Goal: Transaction & Acquisition: Purchase product/service

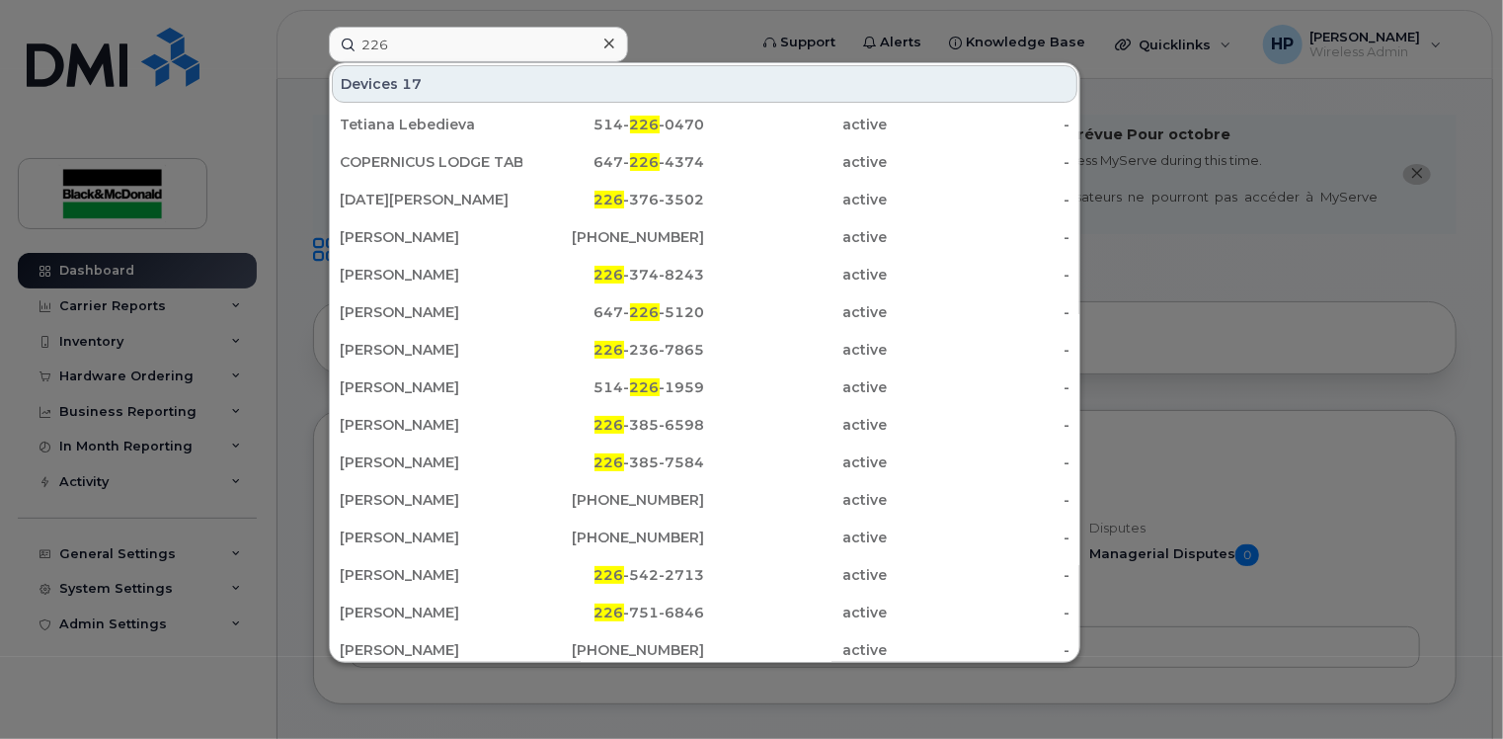
click at [423, 47] on input "226" at bounding box center [478, 45] width 299 height 36
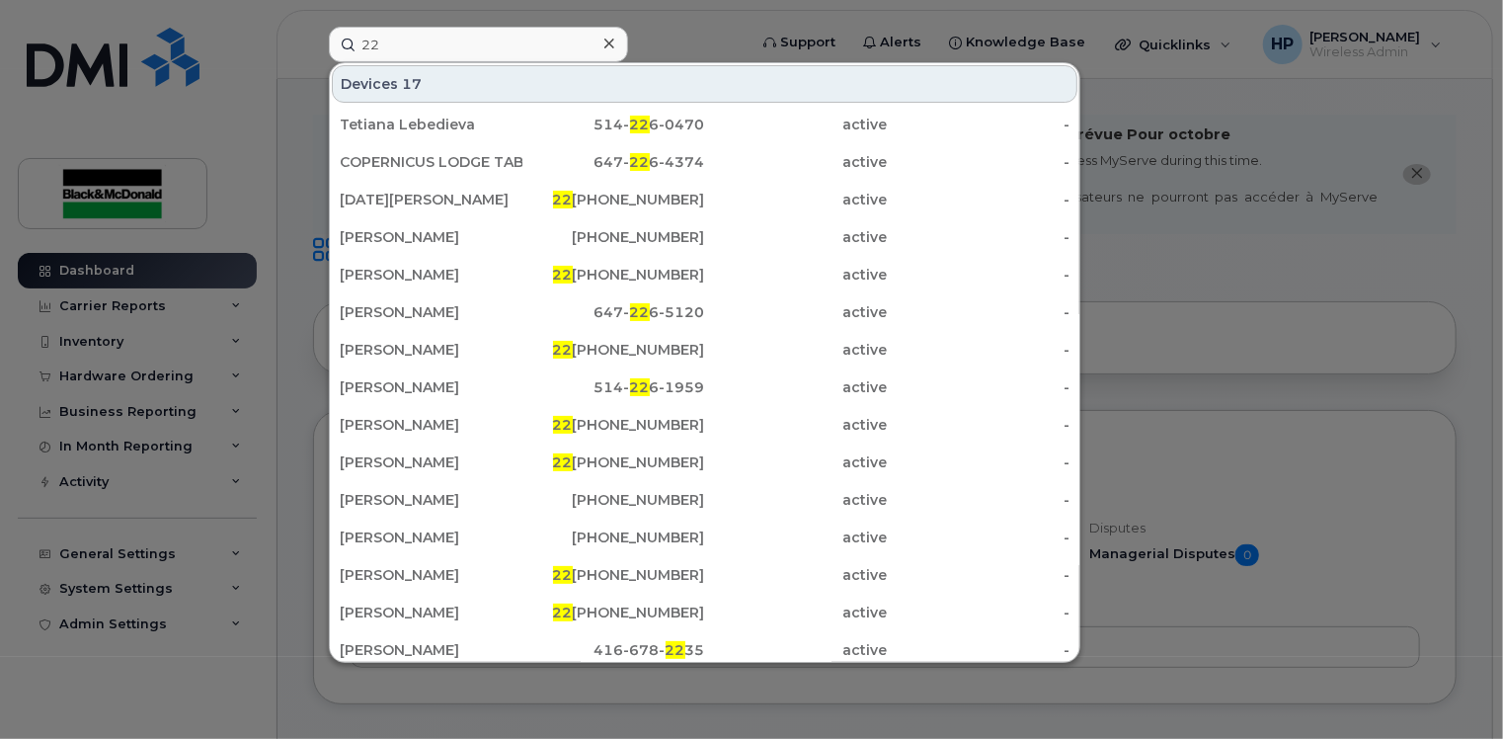
type input "2"
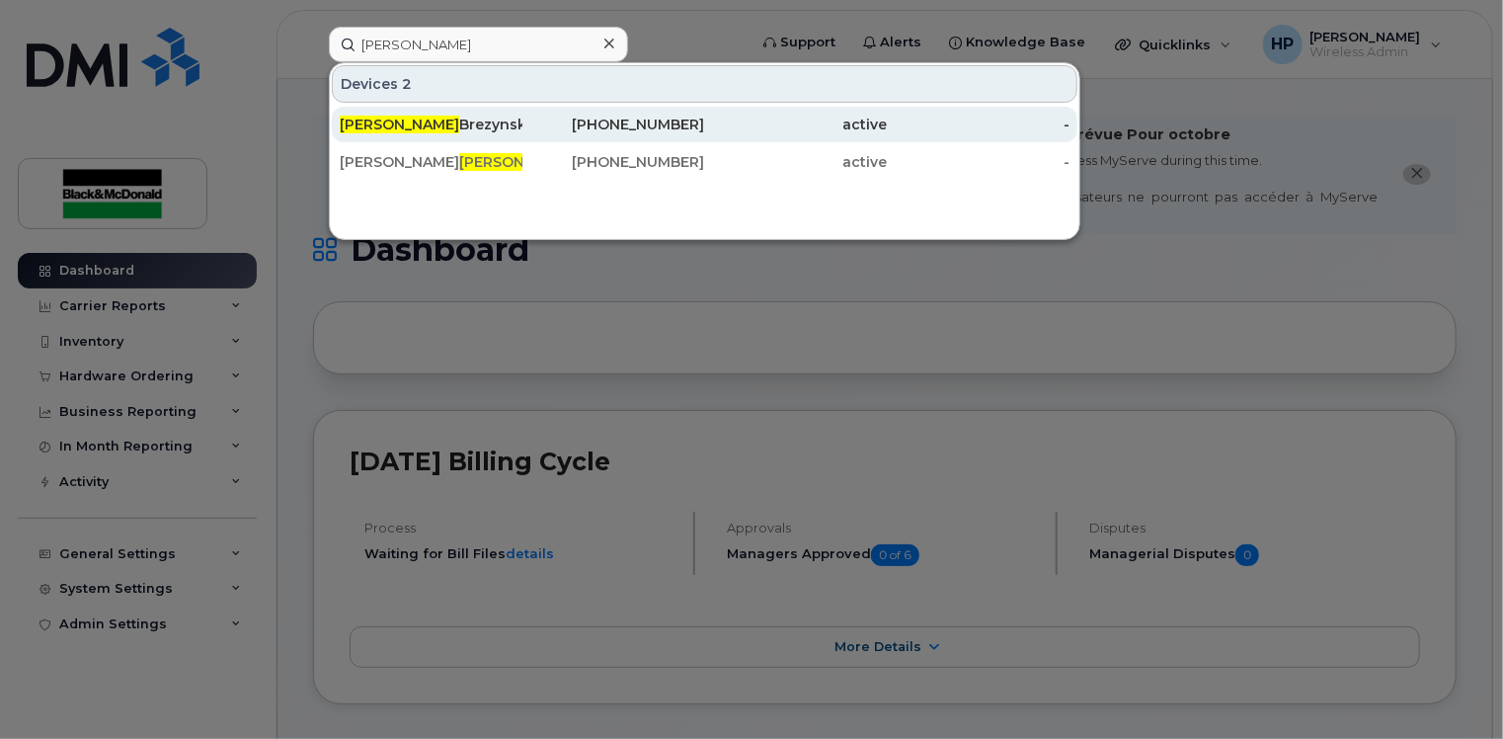
type input "lance"
click at [450, 113] on div "Lance Brezynskie" at bounding box center [431, 125] width 183 height 36
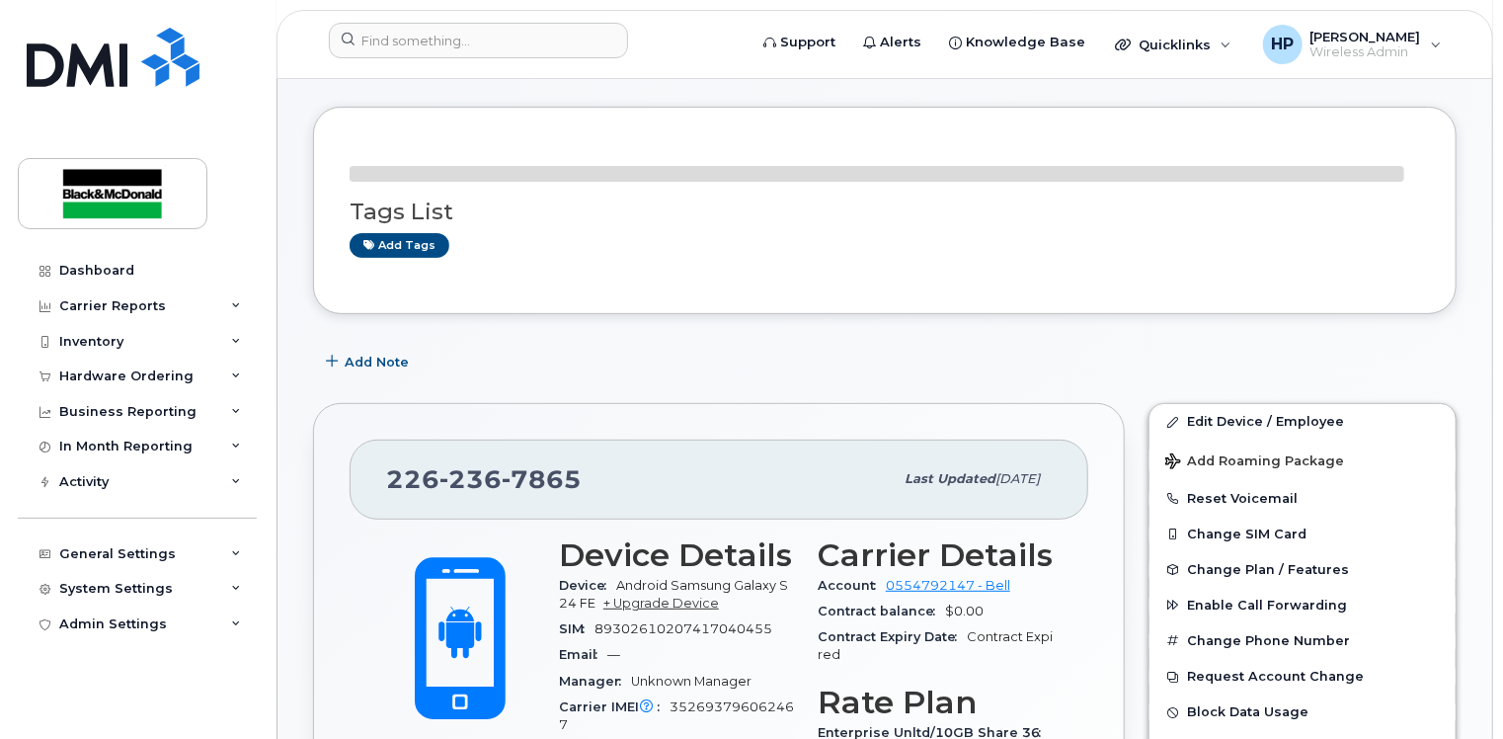
scroll to position [298, 0]
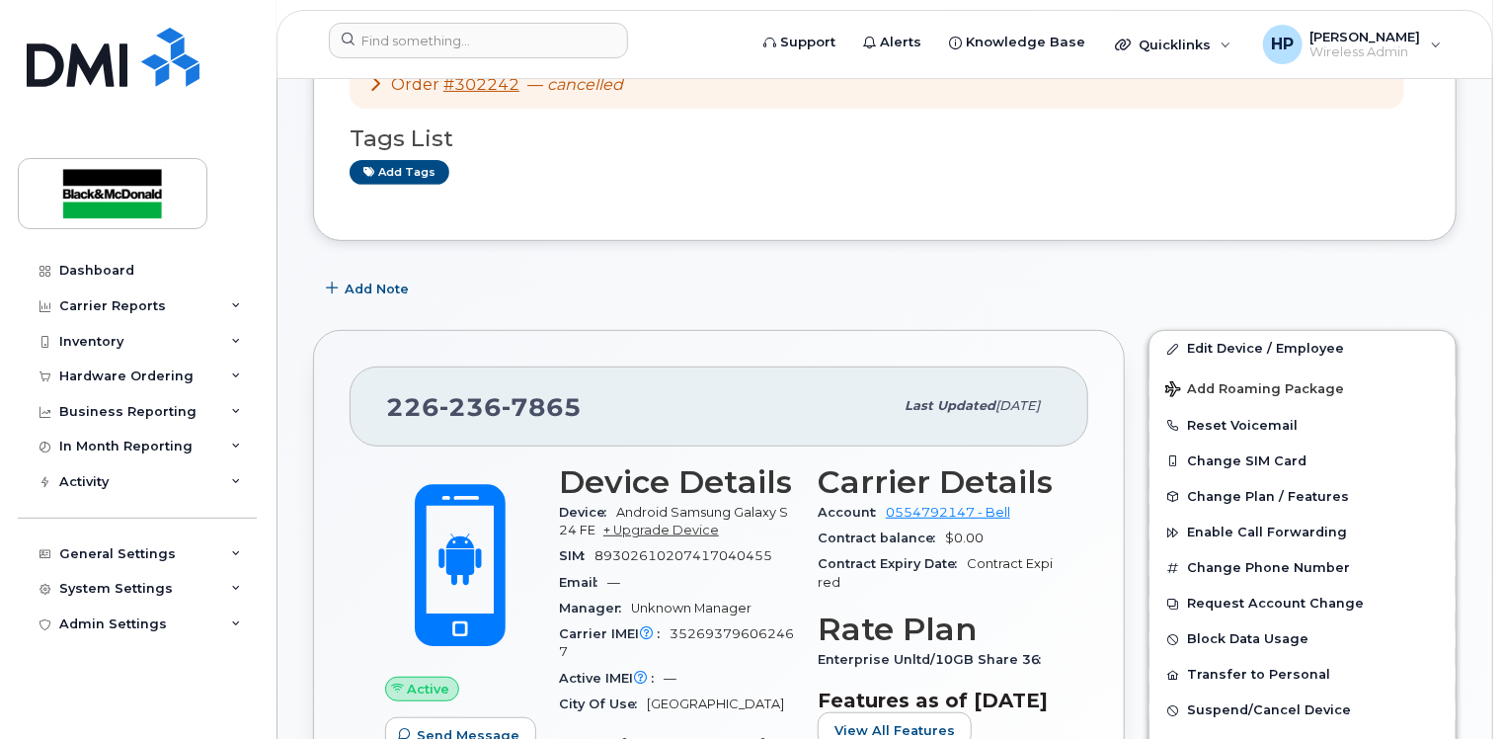
click at [679, 505] on span "Android Samsung Galaxy S24 FE" at bounding box center [673, 521] width 229 height 33
click at [674, 523] on link "+ Upgrade Device" at bounding box center [662, 530] width 116 height 15
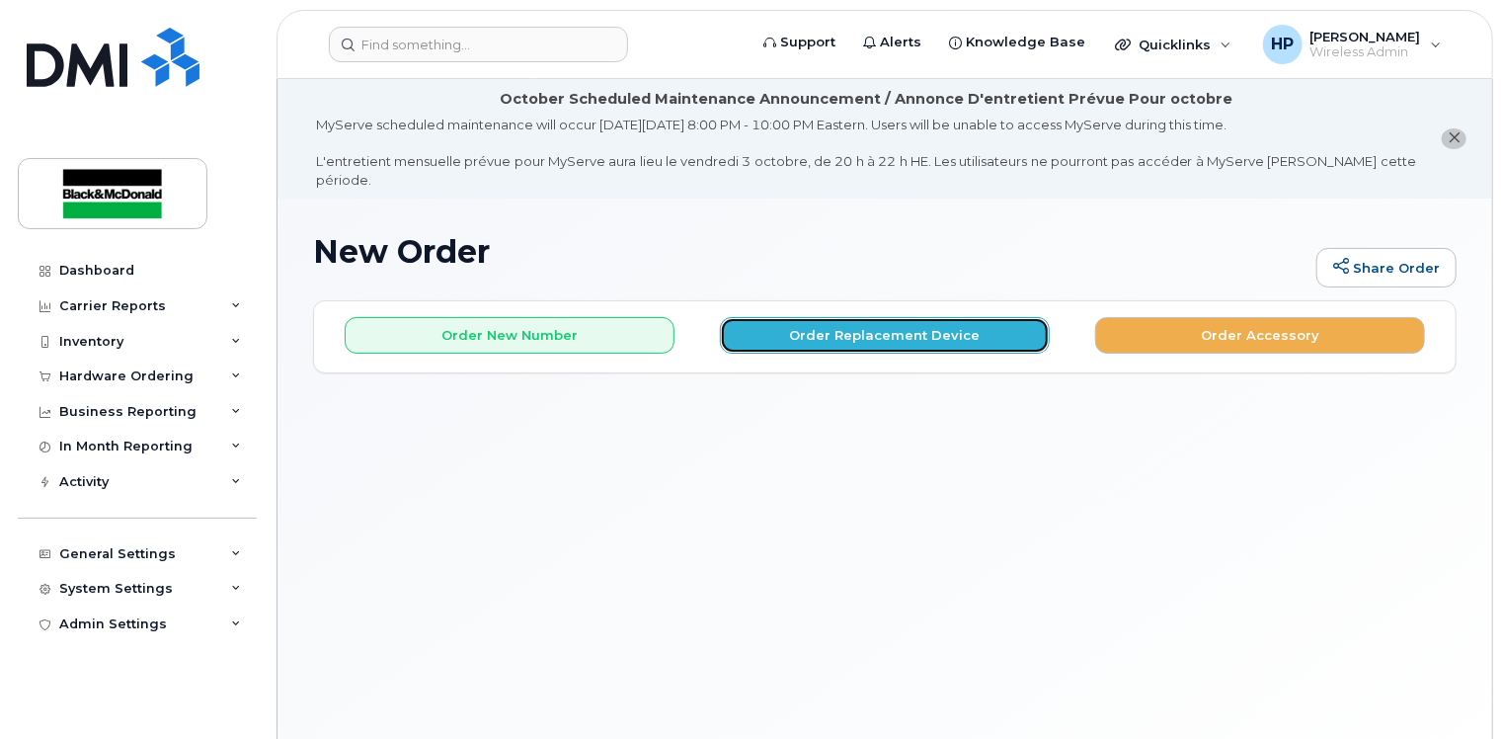
click at [862, 317] on button "Order Replacement Device" at bounding box center [885, 335] width 330 height 37
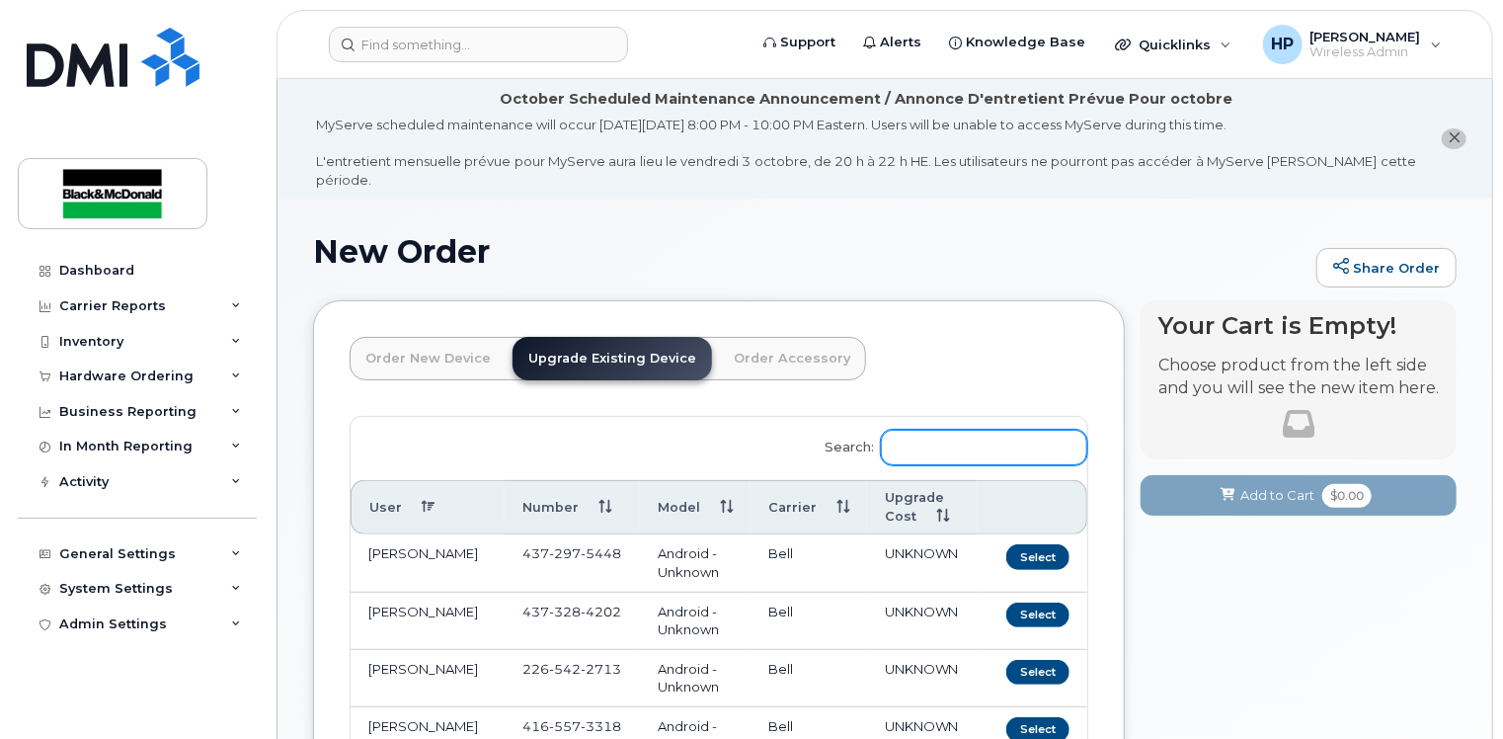
click at [960, 430] on input "Search:" at bounding box center [984, 448] width 206 height 36
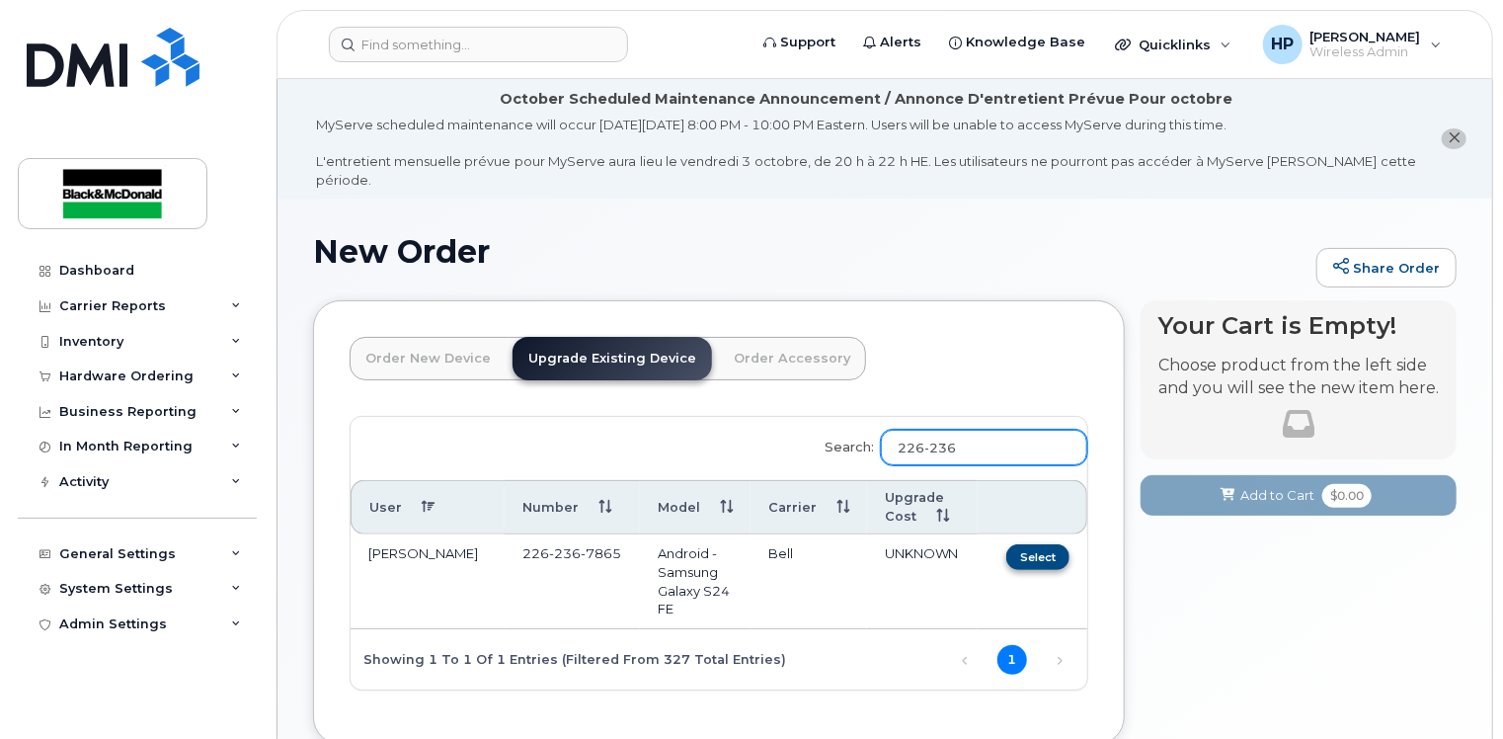
type input "226-236"
click at [1055, 544] on button "Select" at bounding box center [1038, 556] width 63 height 25
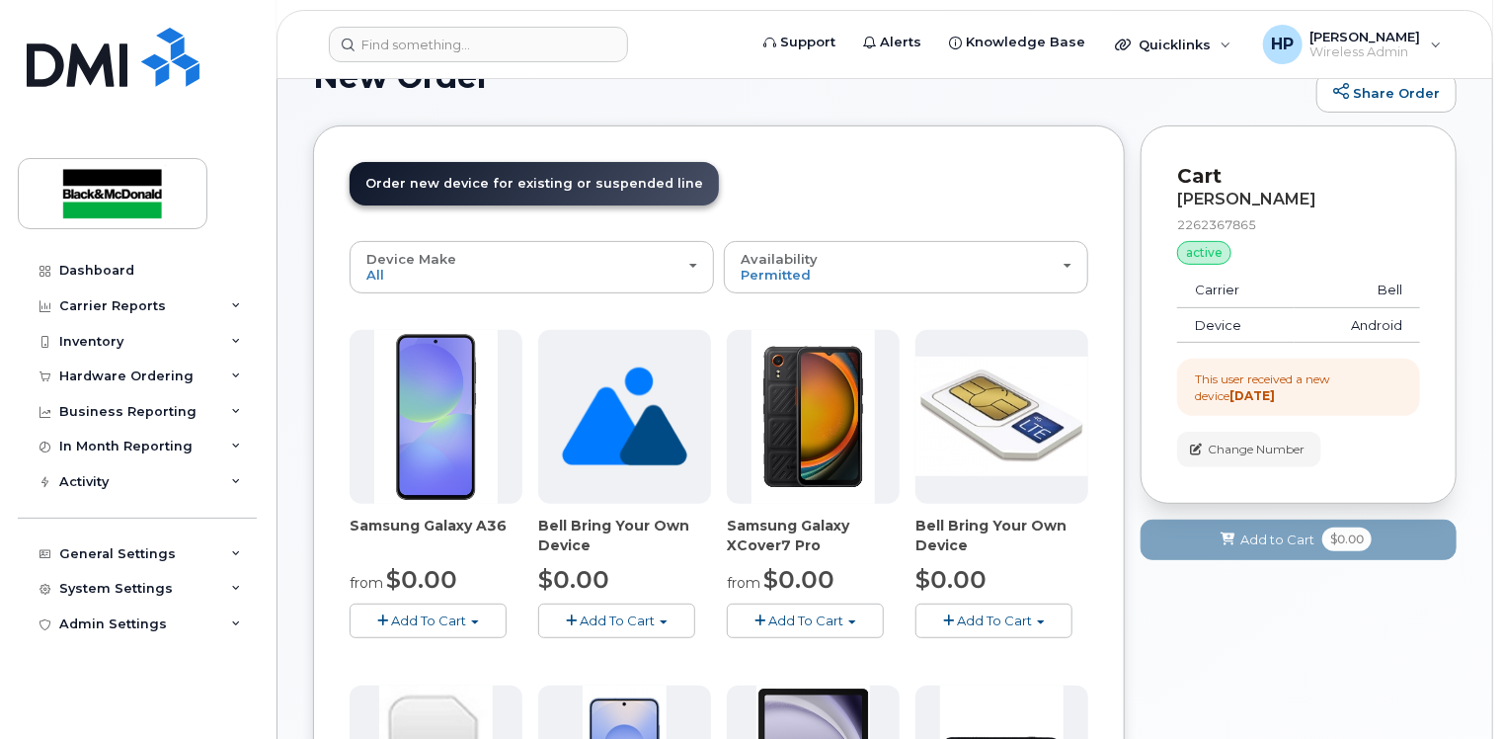
scroll to position [296, 0]
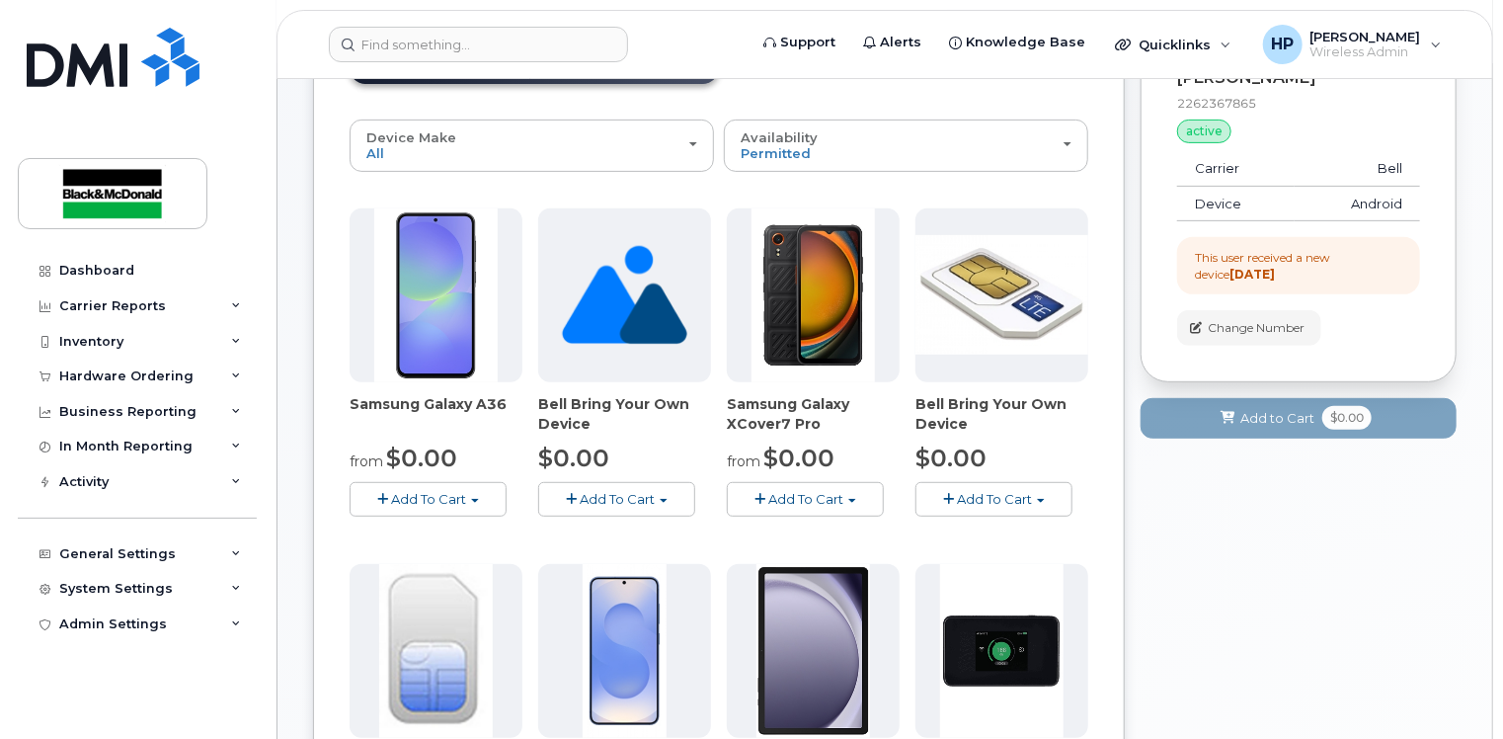
click at [475, 492] on button "Add To Cart" at bounding box center [428, 499] width 157 height 35
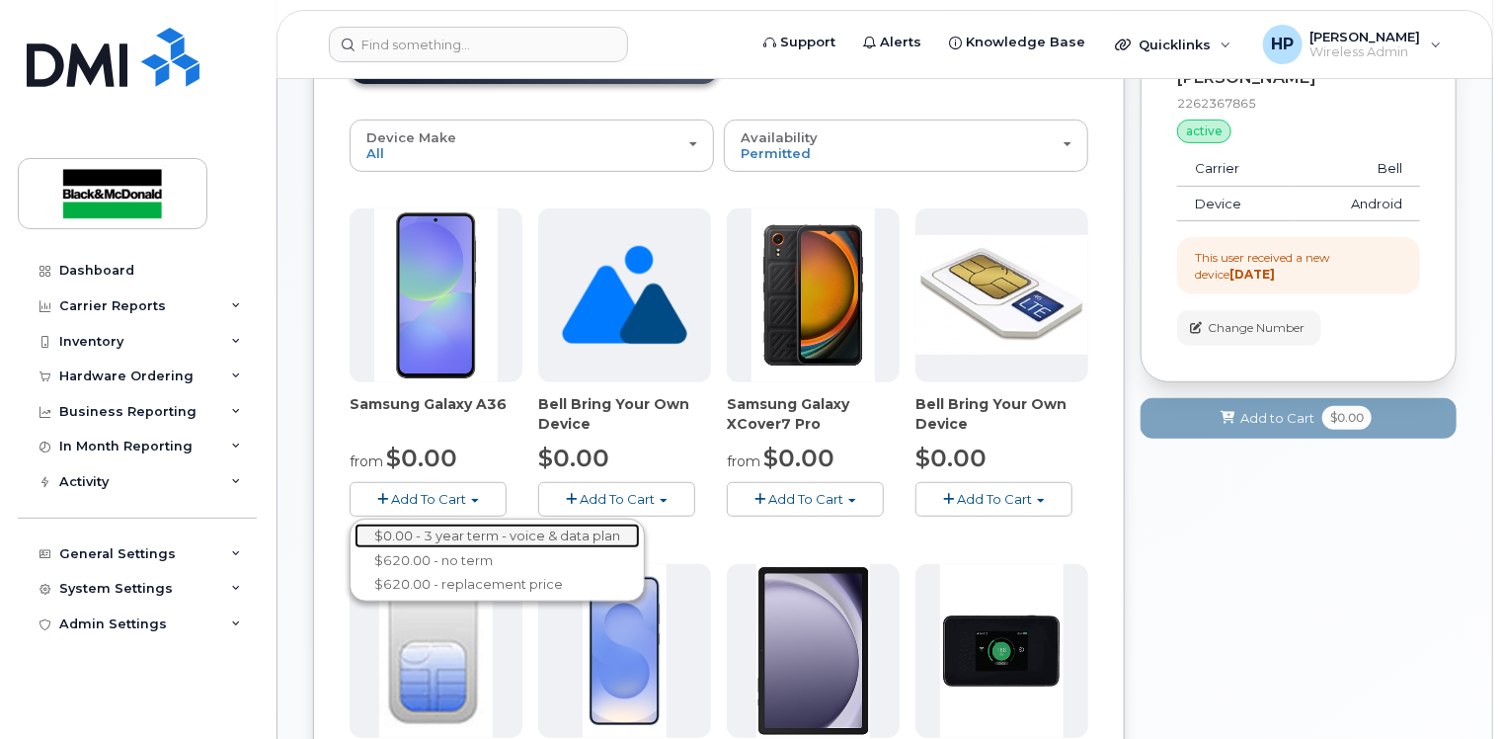
click at [451, 524] on link "$0.00 - 3 year term - voice & data plan" at bounding box center [497, 536] width 285 height 25
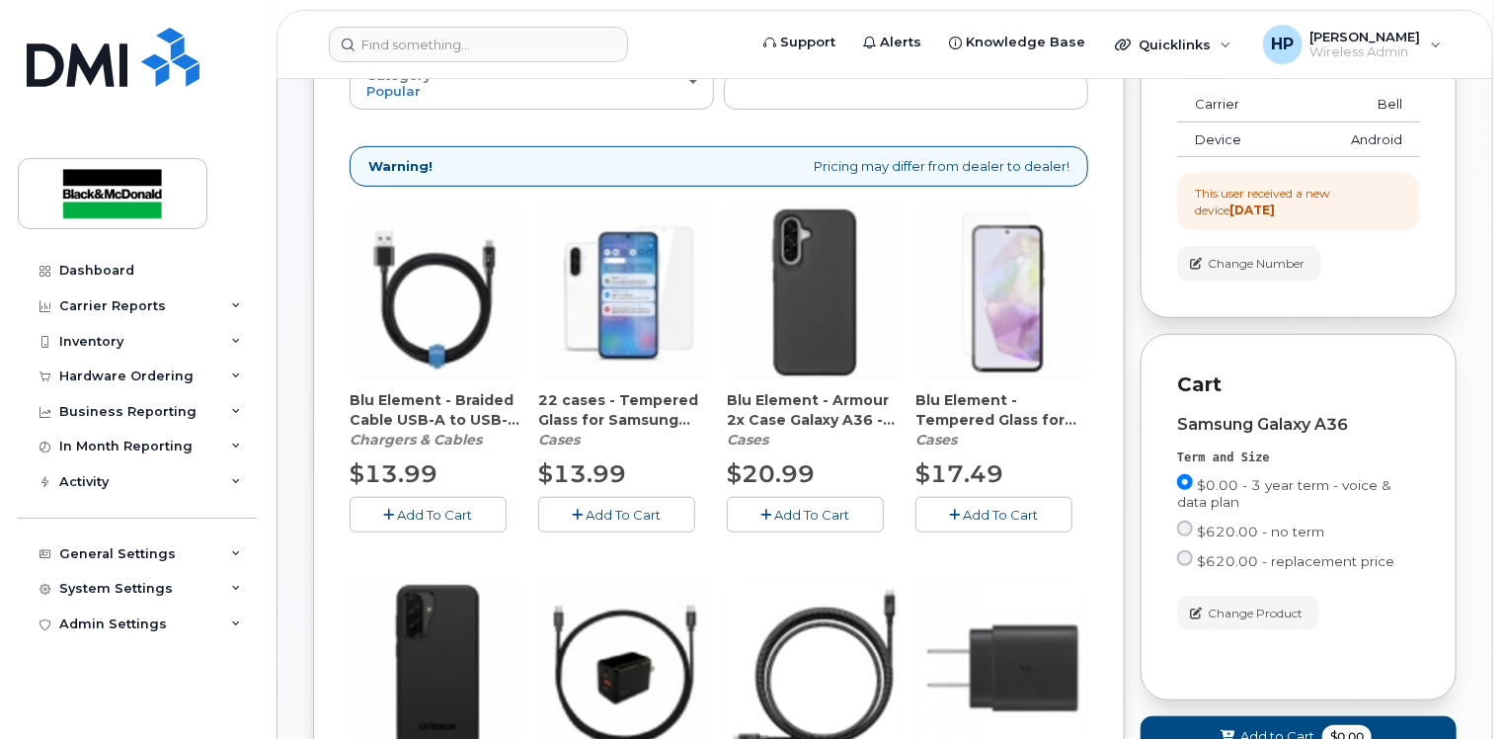
scroll to position [395, 0]
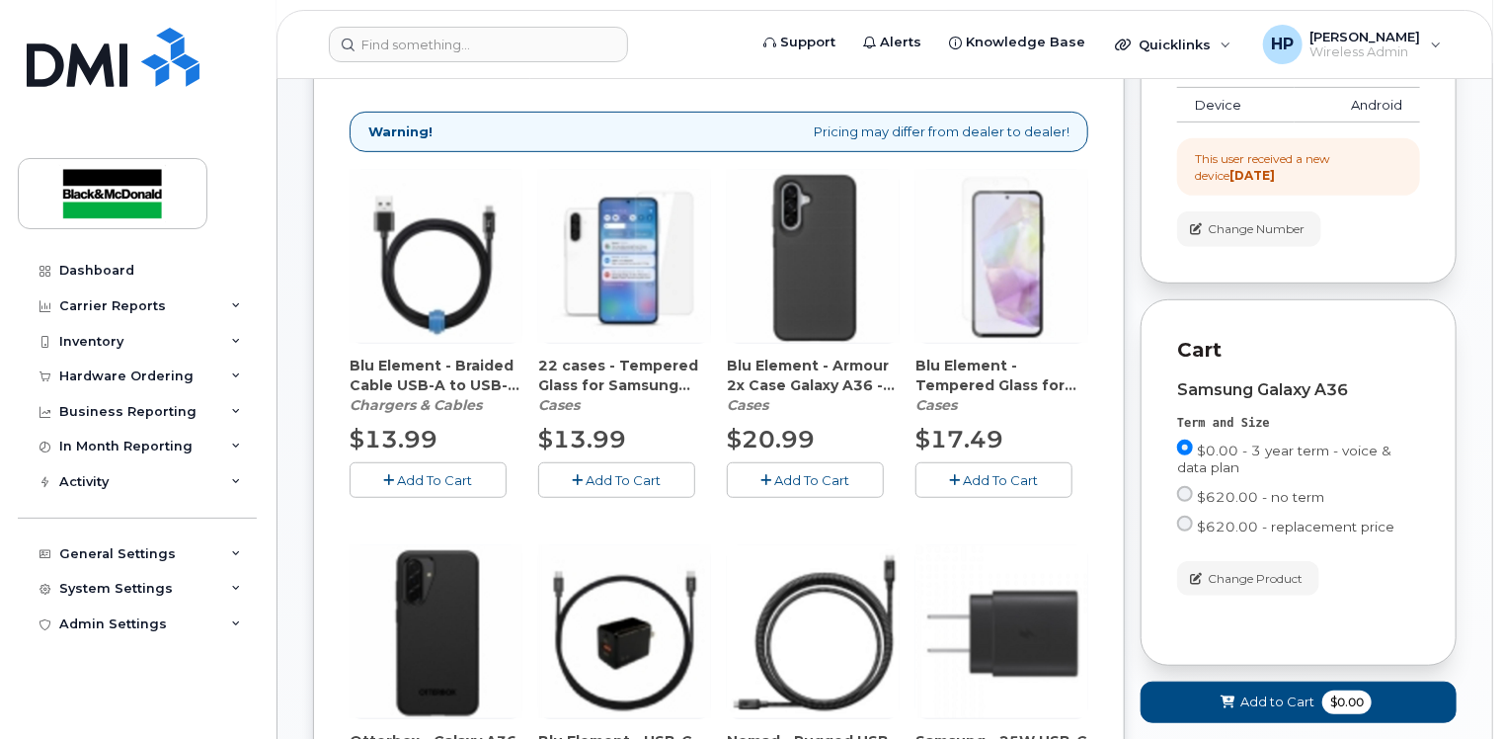
click at [788, 472] on span "Add To Cart" at bounding box center [812, 480] width 75 height 16
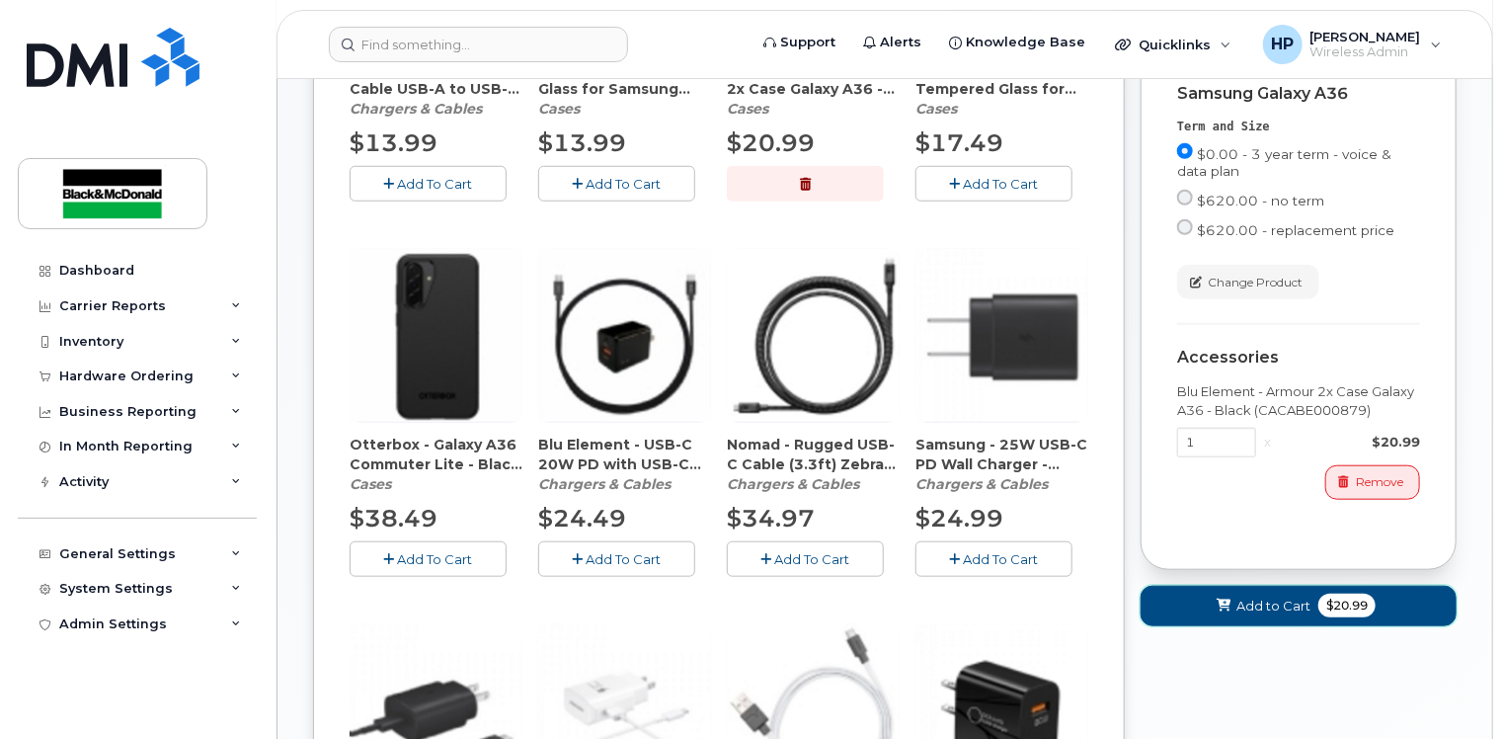
click at [1315, 586] on button "Add to Cart $20.99" at bounding box center [1299, 606] width 316 height 41
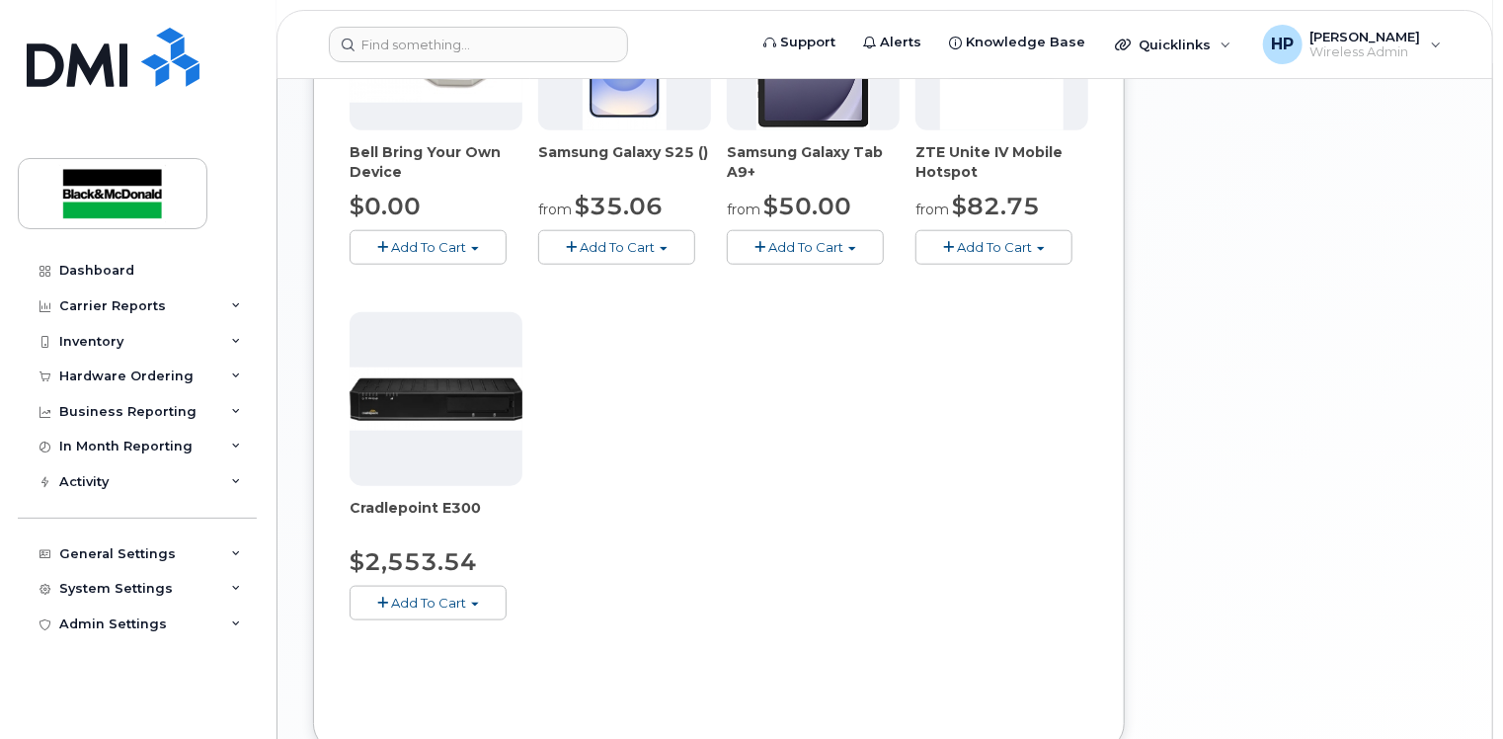
scroll to position [529, 0]
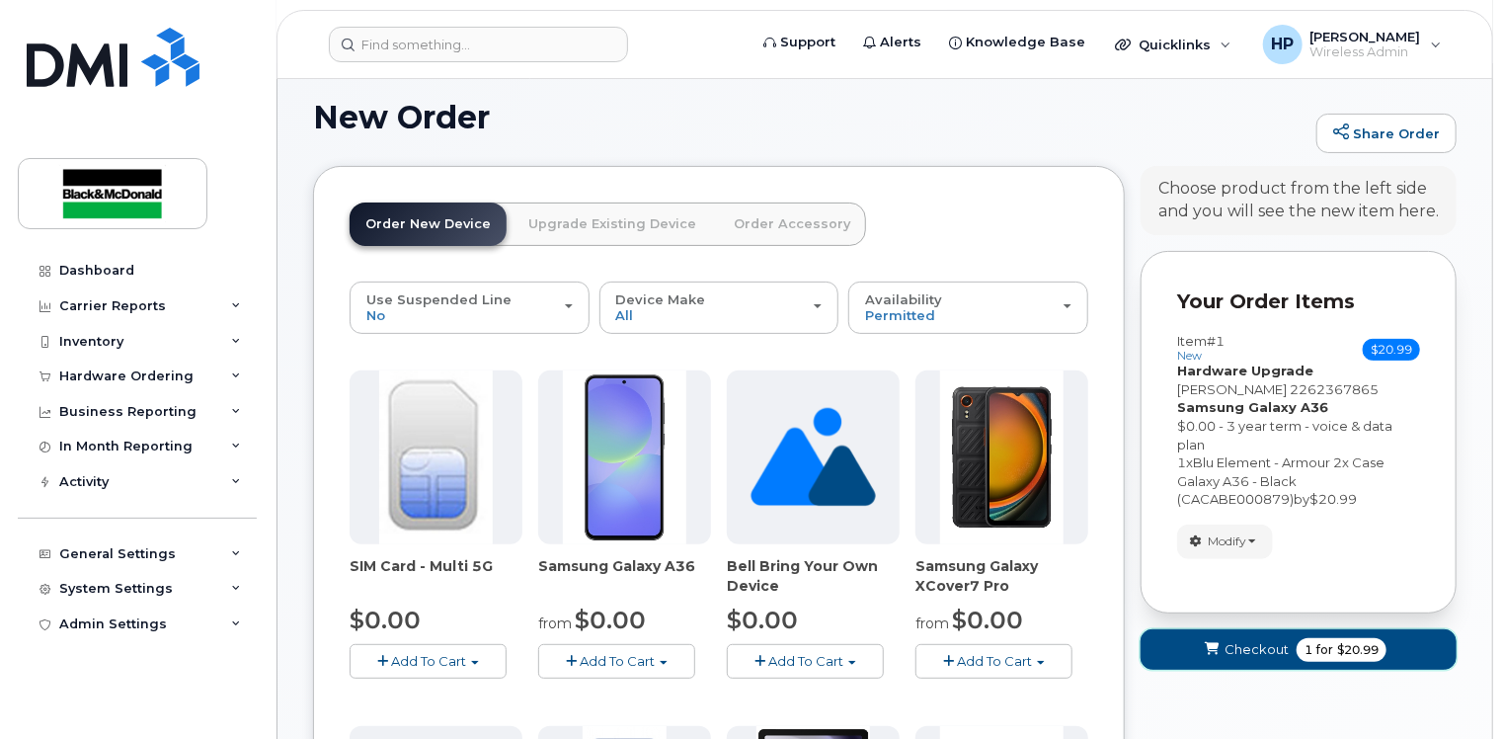
click at [1236, 640] on span "Checkout" at bounding box center [1257, 649] width 64 height 19
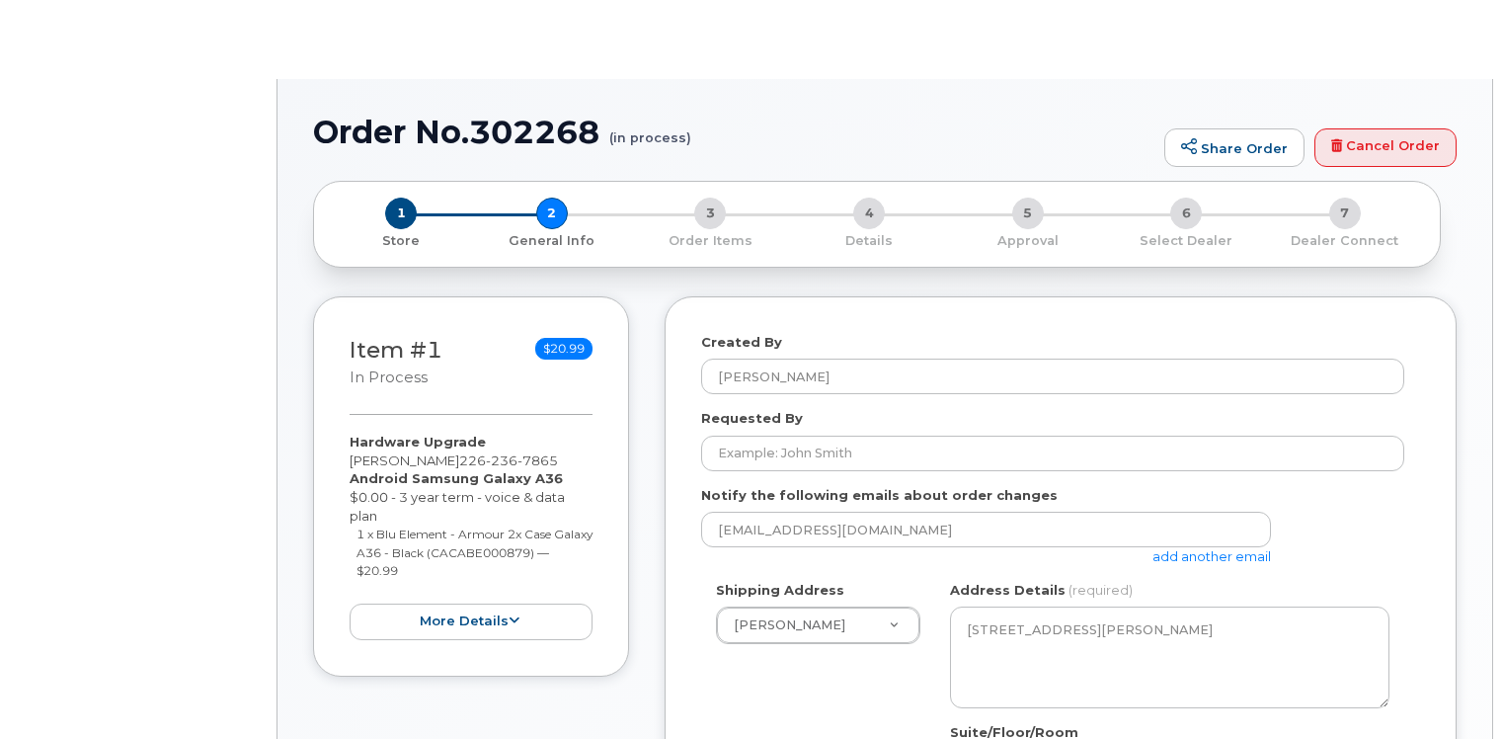
select select
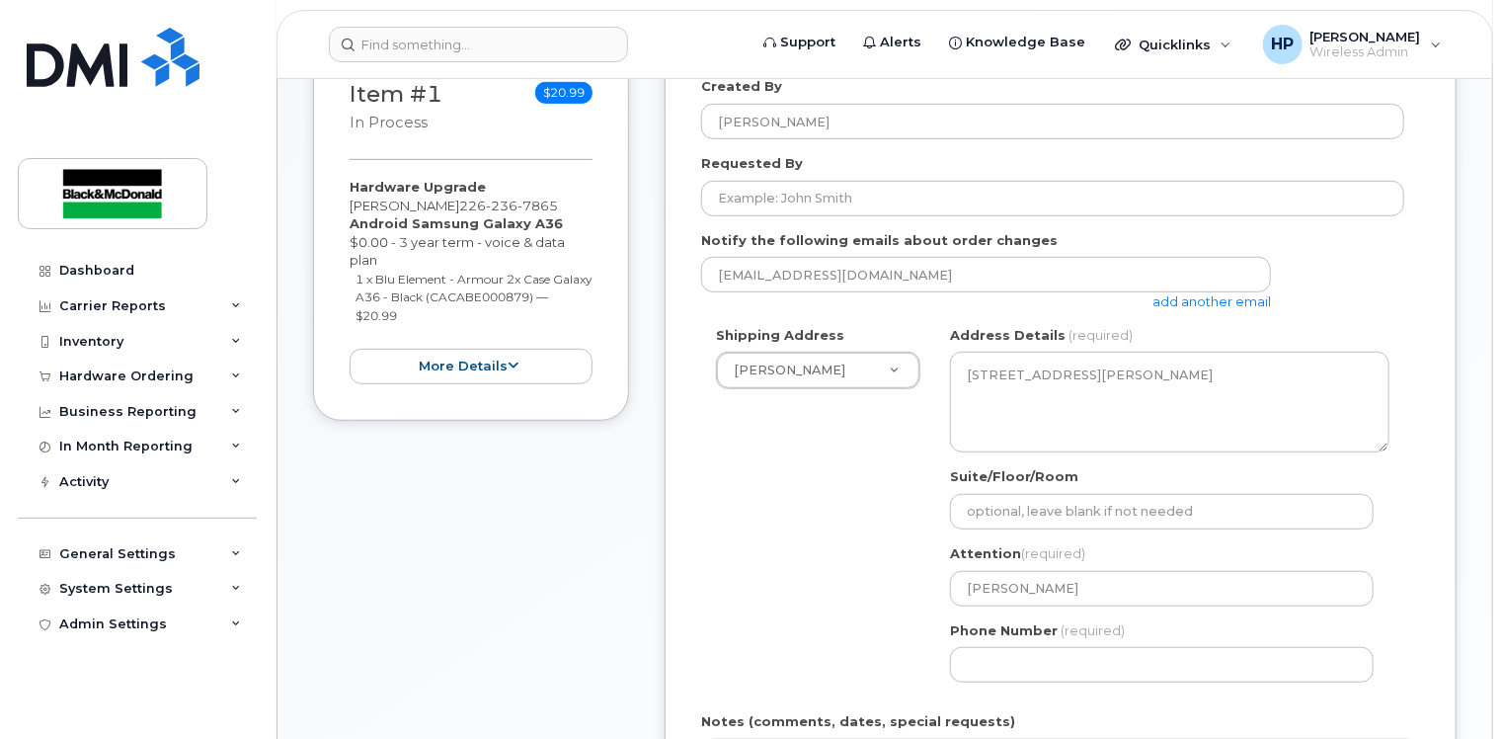
scroll to position [494, 0]
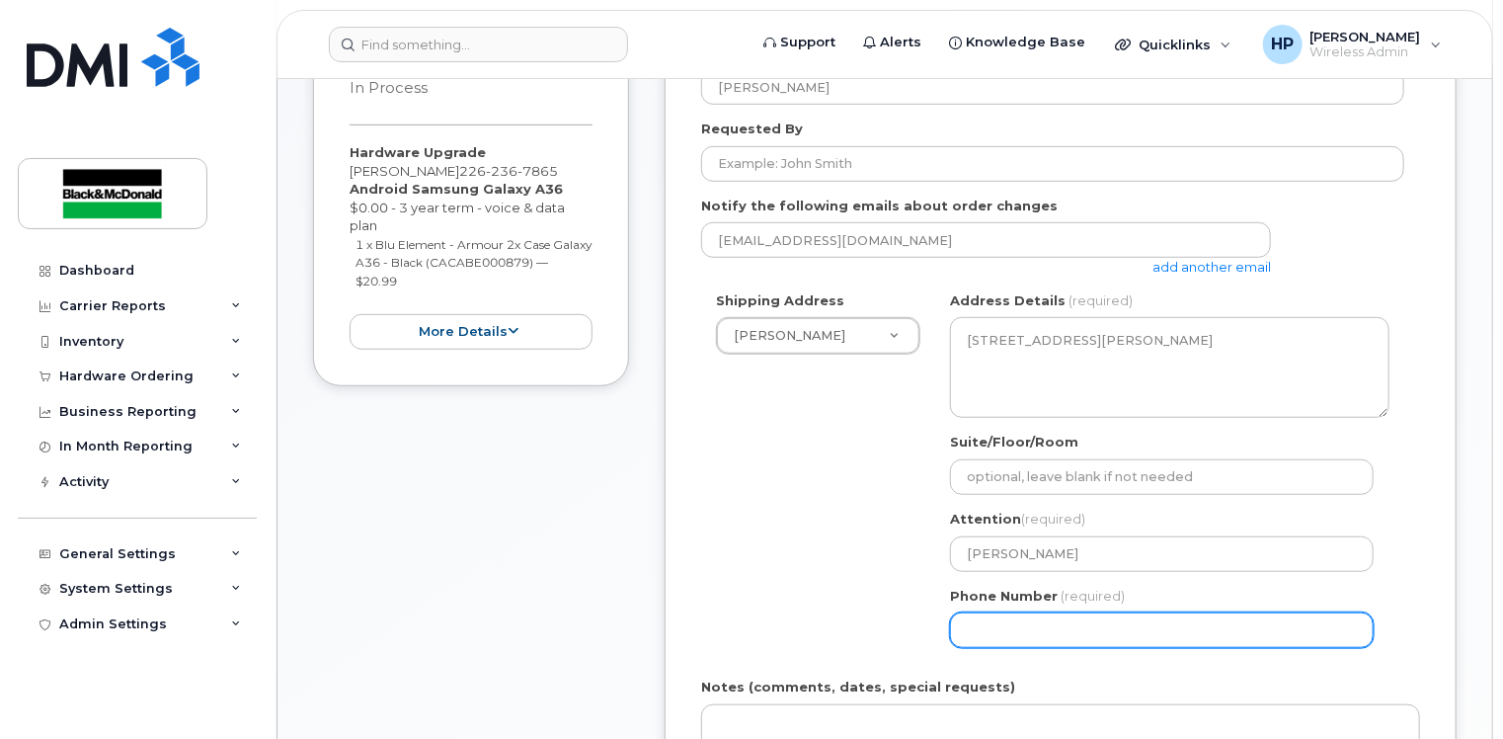
click at [1038, 612] on input "Phone Number" at bounding box center [1162, 630] width 424 height 36
type input "4163646169"
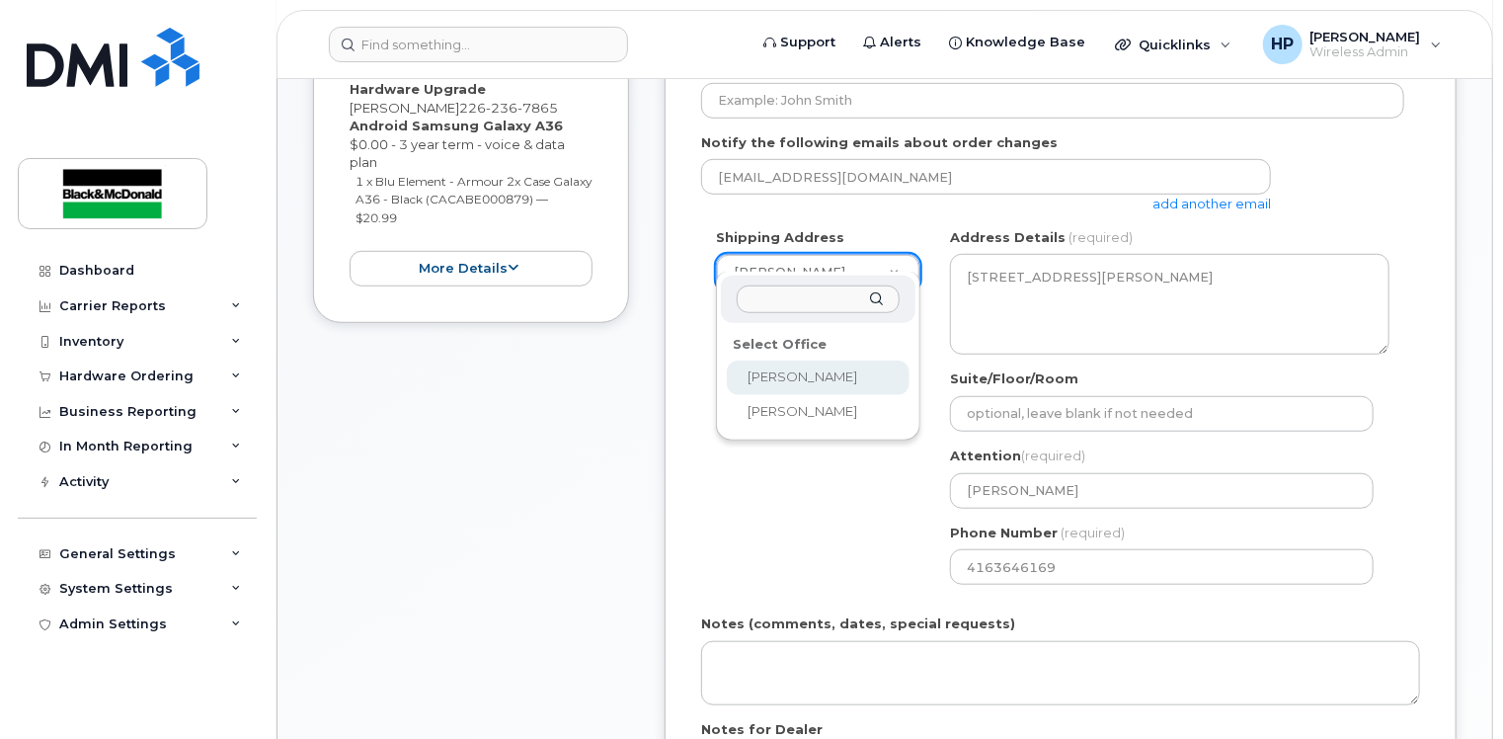
scroll to position [691, 0]
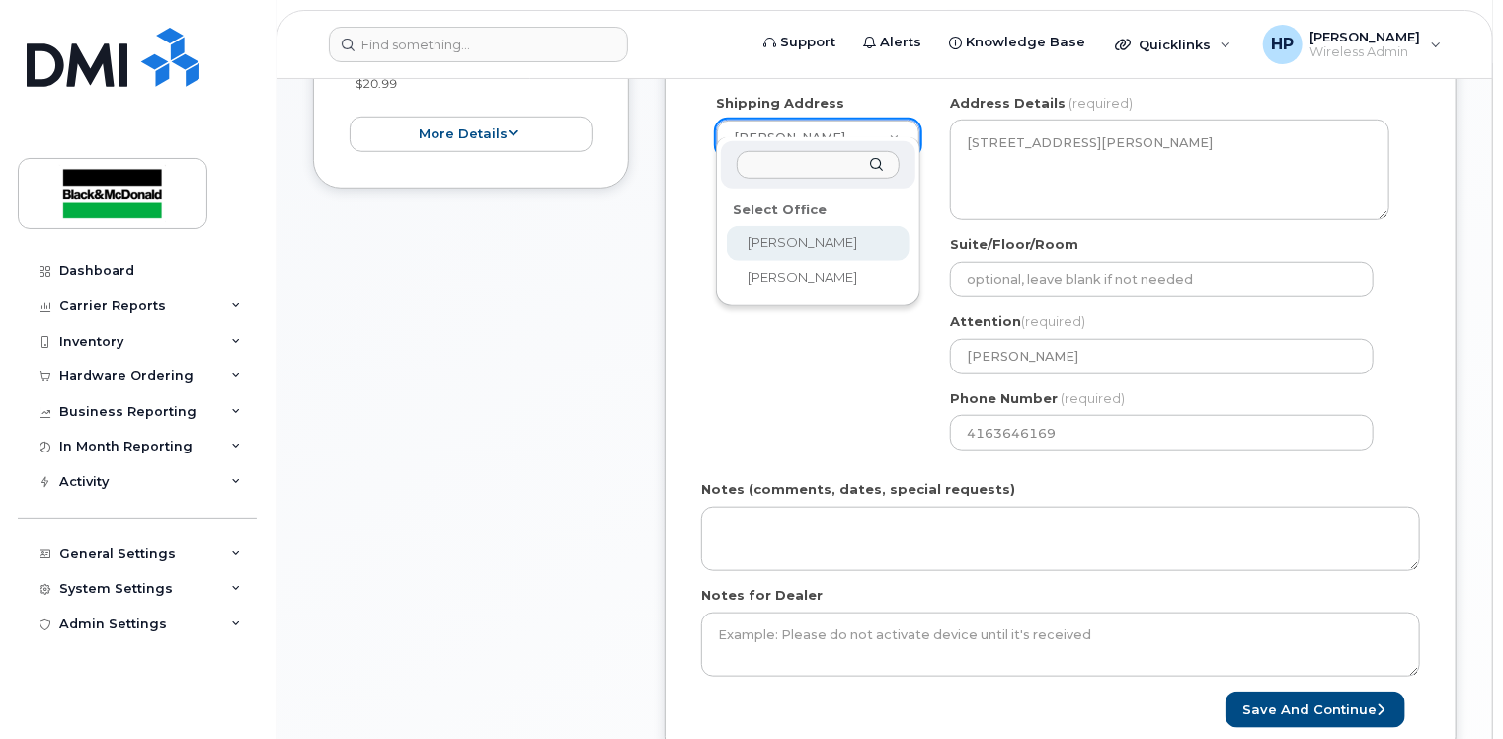
select select
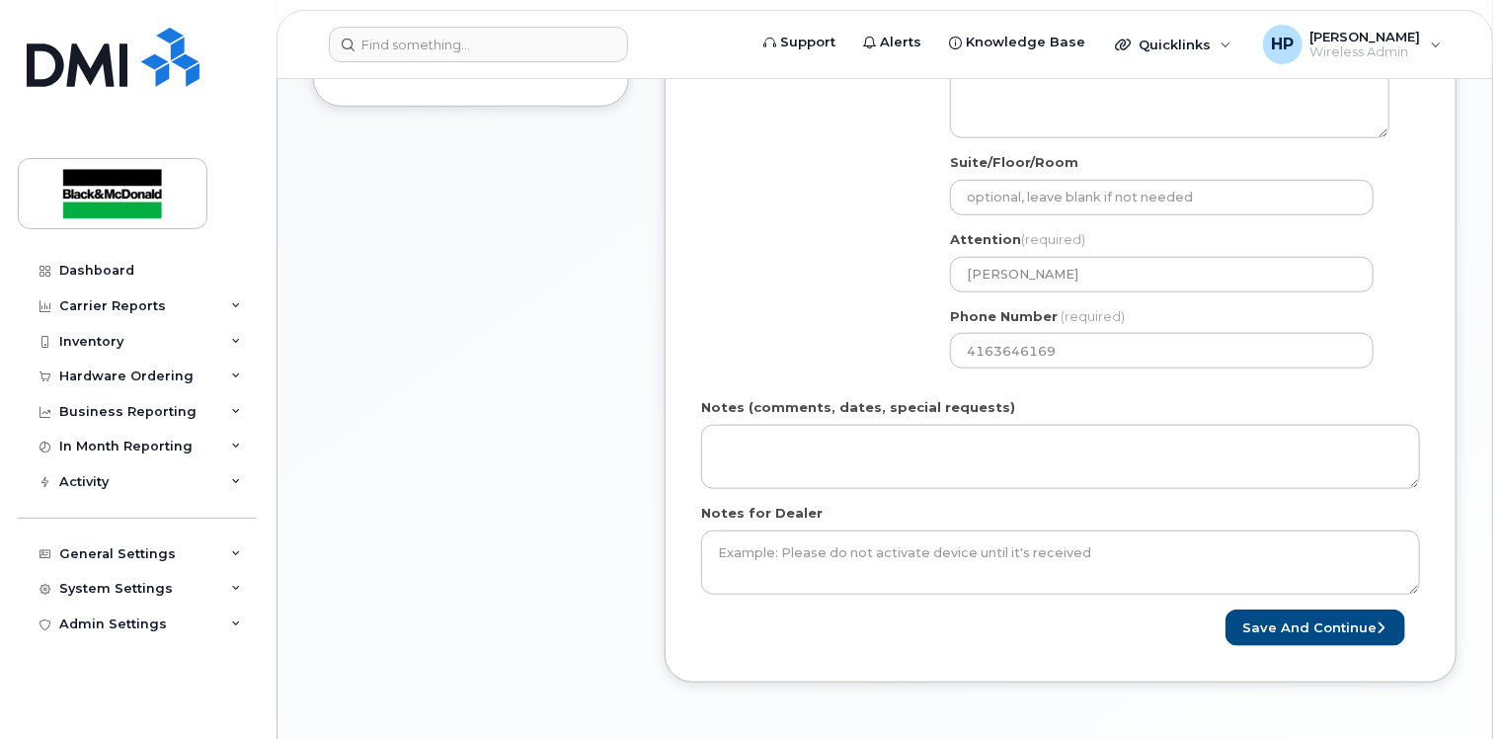
scroll to position [889, 0]
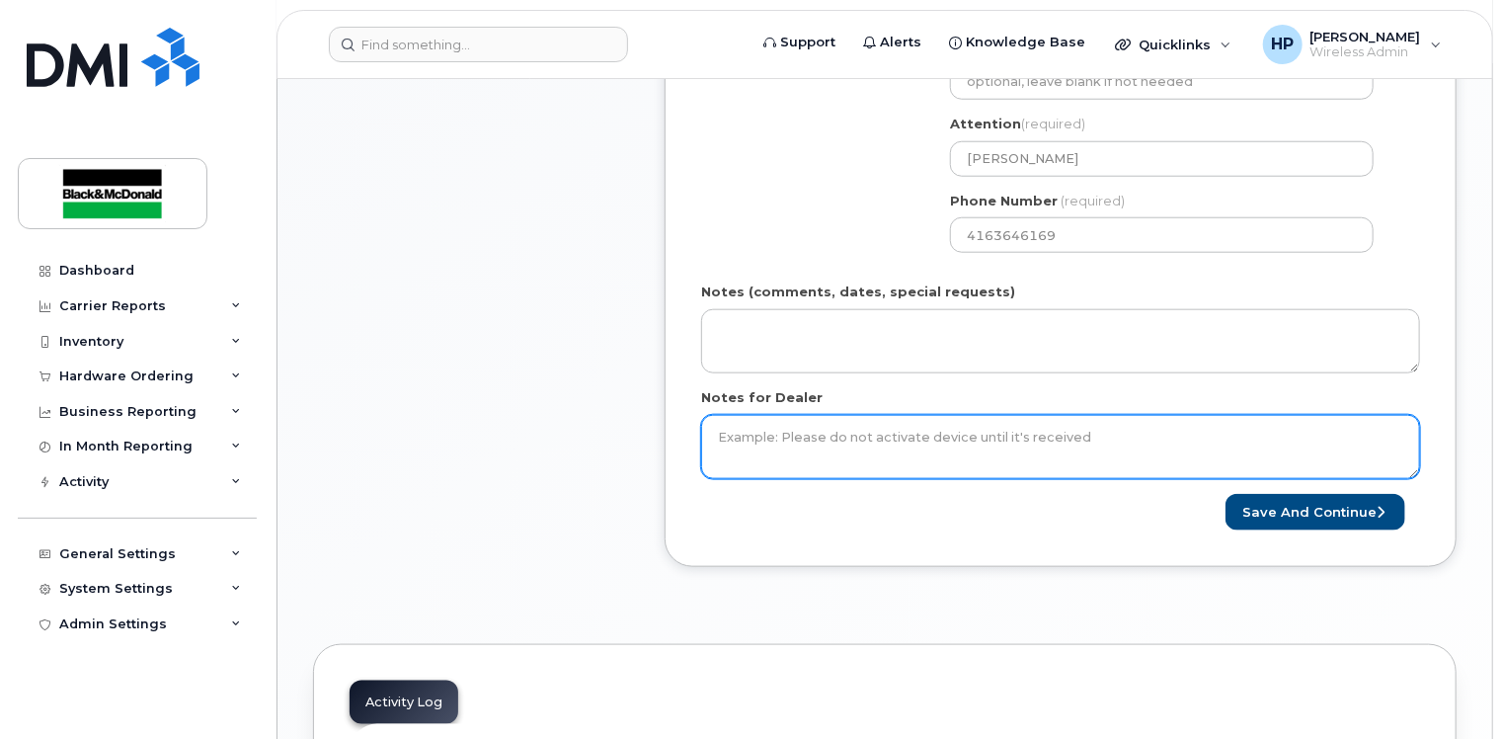
click at [756, 415] on textarea "Notes for Dealer" at bounding box center [1060, 447] width 719 height 65
type textarea "eligible for flex upgrade with 0.00 fees for three term"
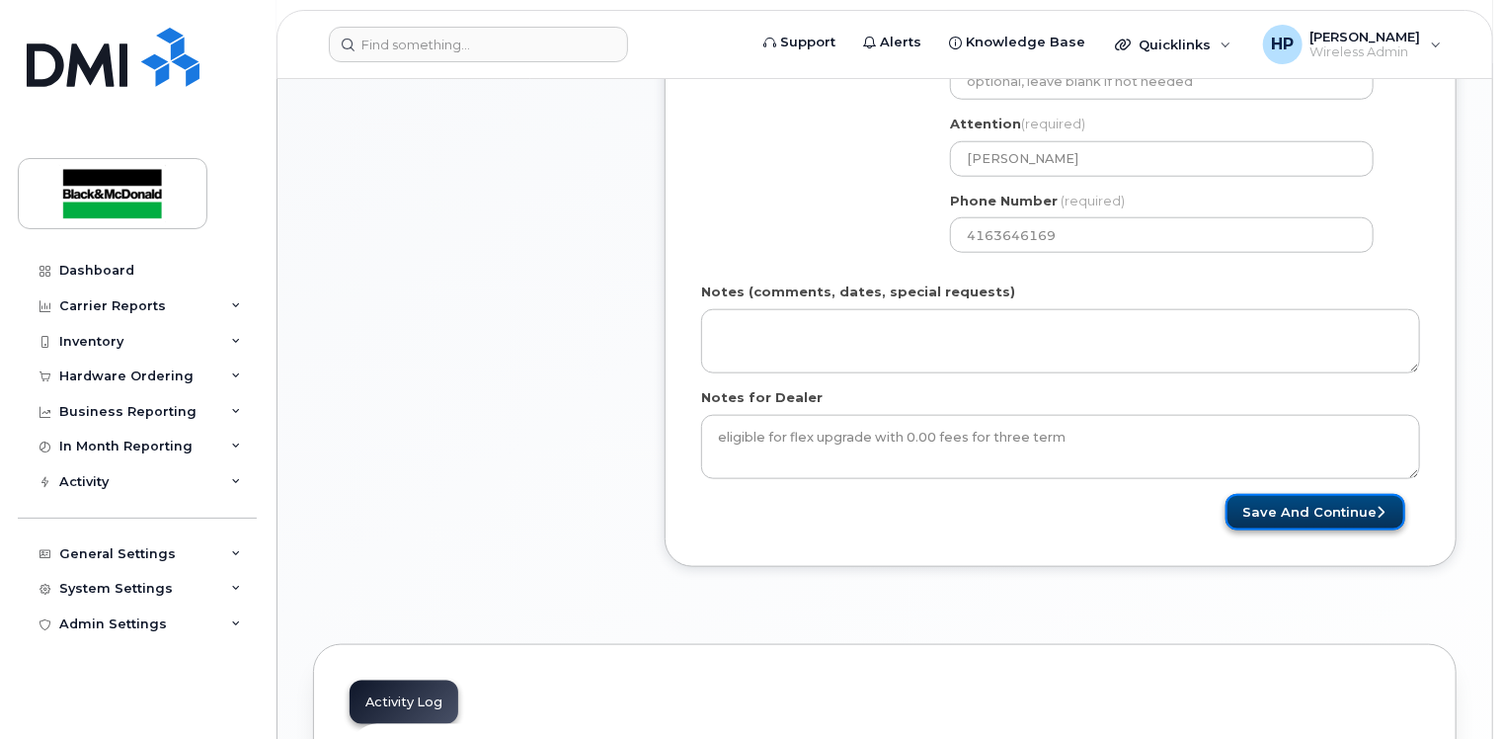
click at [1350, 494] on button "Save and Continue" at bounding box center [1316, 512] width 180 height 37
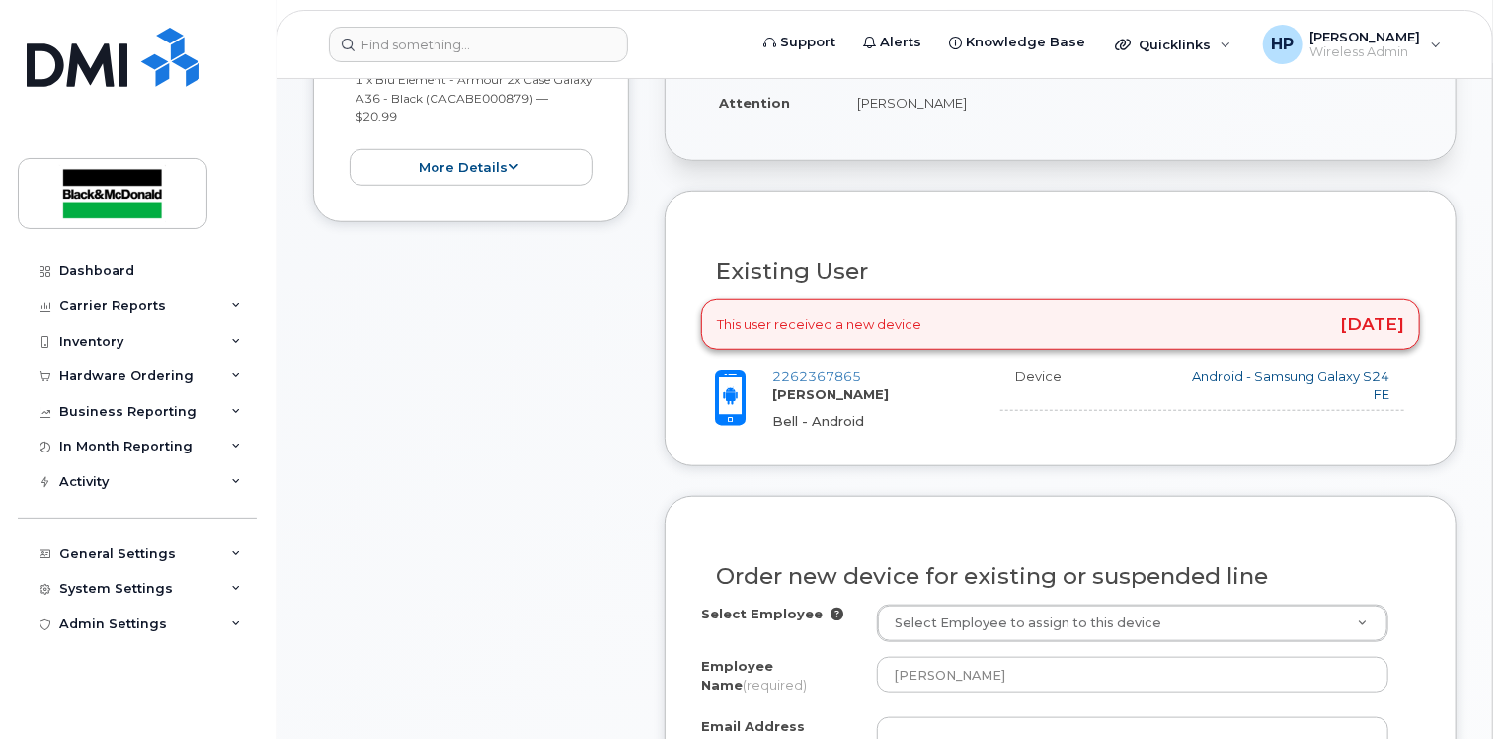
scroll to position [790, 0]
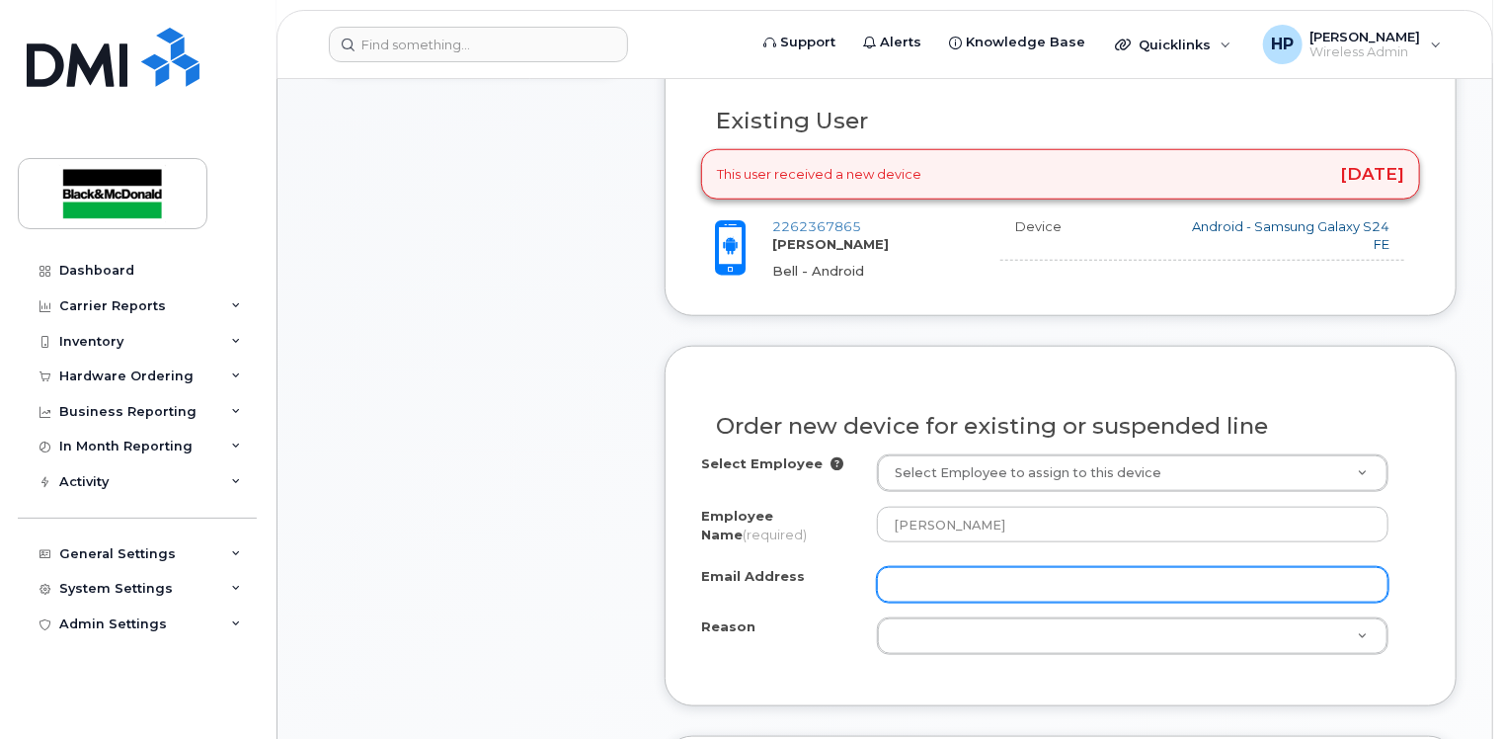
click at [918, 578] on input "Email Address" at bounding box center [1133, 585] width 512 height 36
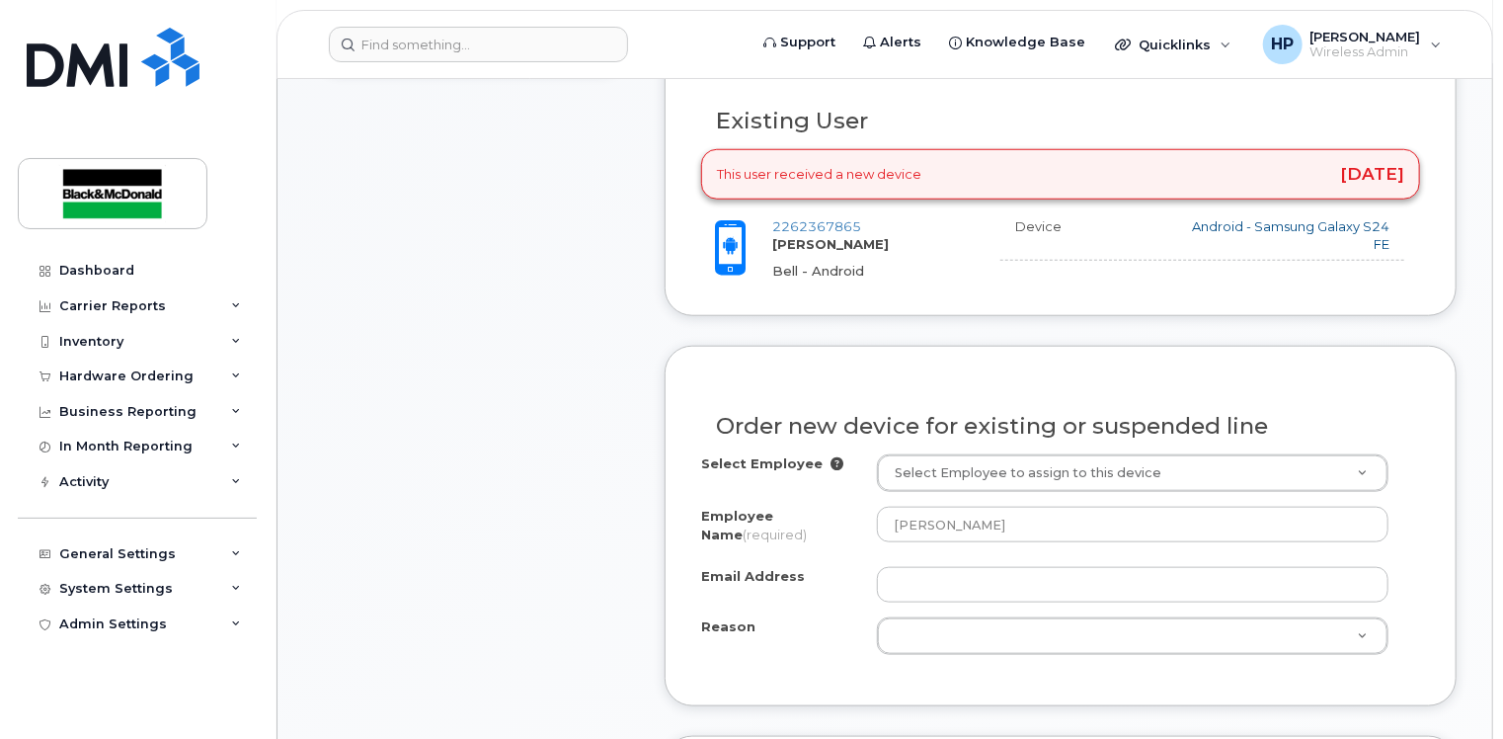
click at [490, 410] on div "Item #1 in process $20.99 Hardware Upgrade [PERSON_NAME] [PHONE_NUMBER] Android…" at bounding box center [471, 504] width 316 height 1625
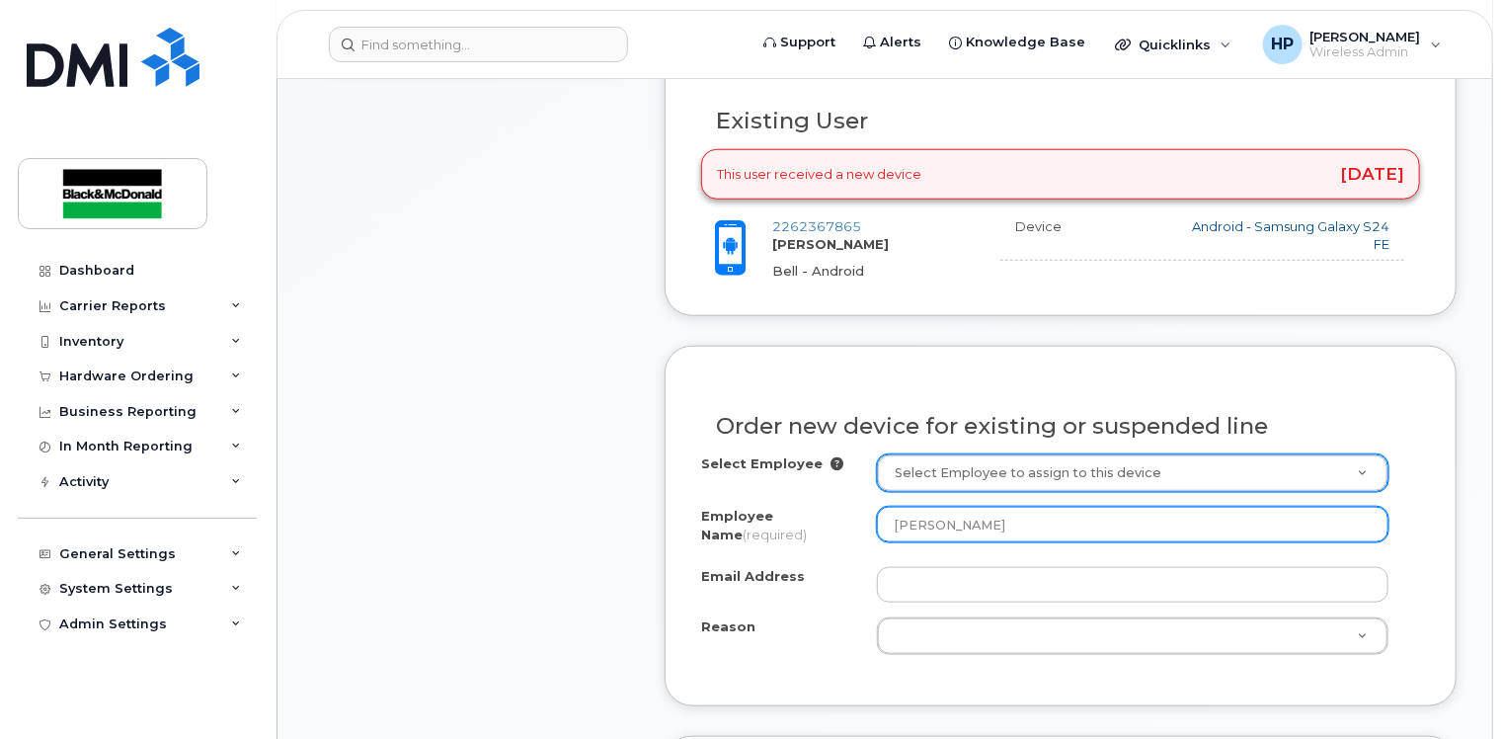
drag, startPoint x: 1068, startPoint y: 528, endPoint x: 760, endPoint y: 500, distance: 309.4
click at [762, 501] on div "Select Employee Select Employee to assign to this device Employee Name (require…" at bounding box center [1060, 554] width 719 height 200
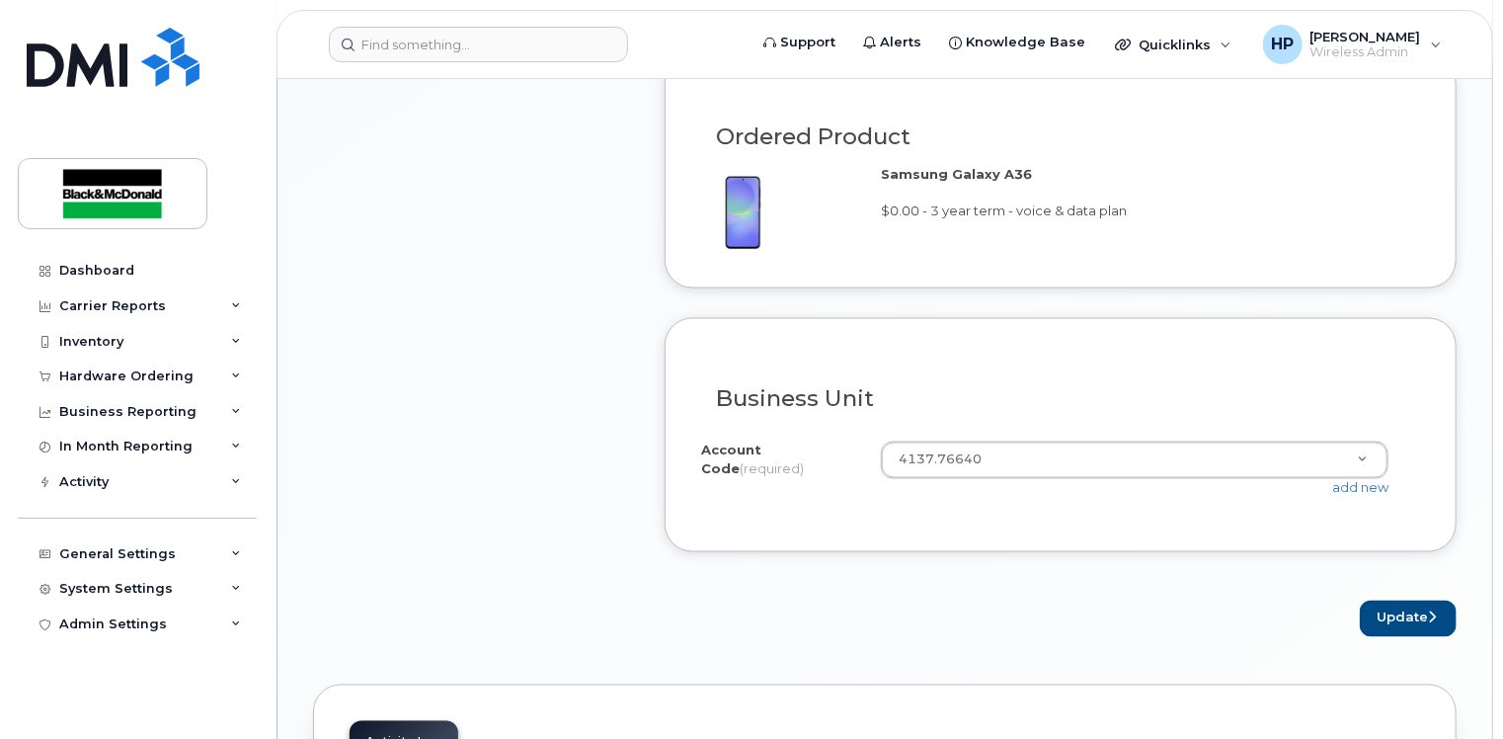
scroll to position [1581, 0]
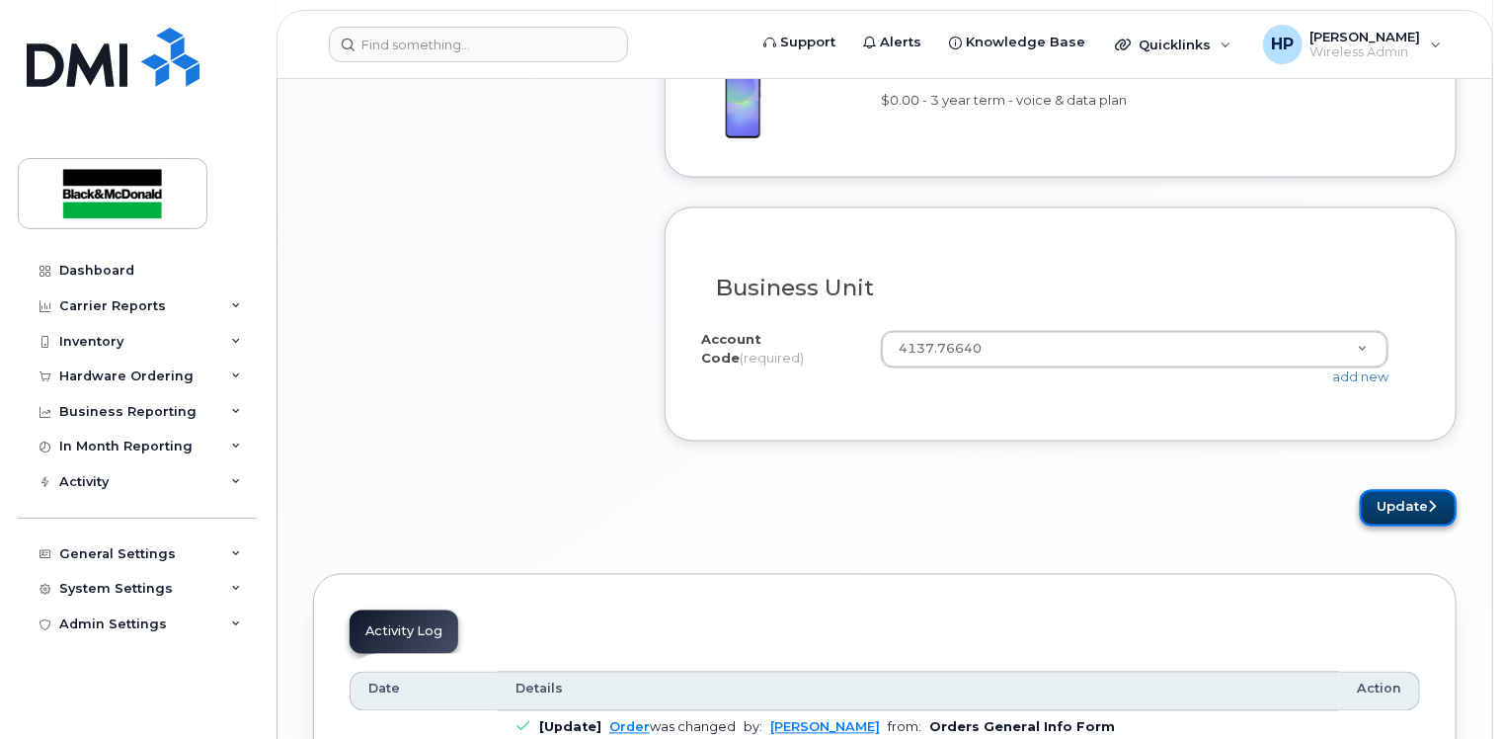
click at [1426, 492] on button "Update" at bounding box center [1408, 508] width 97 height 37
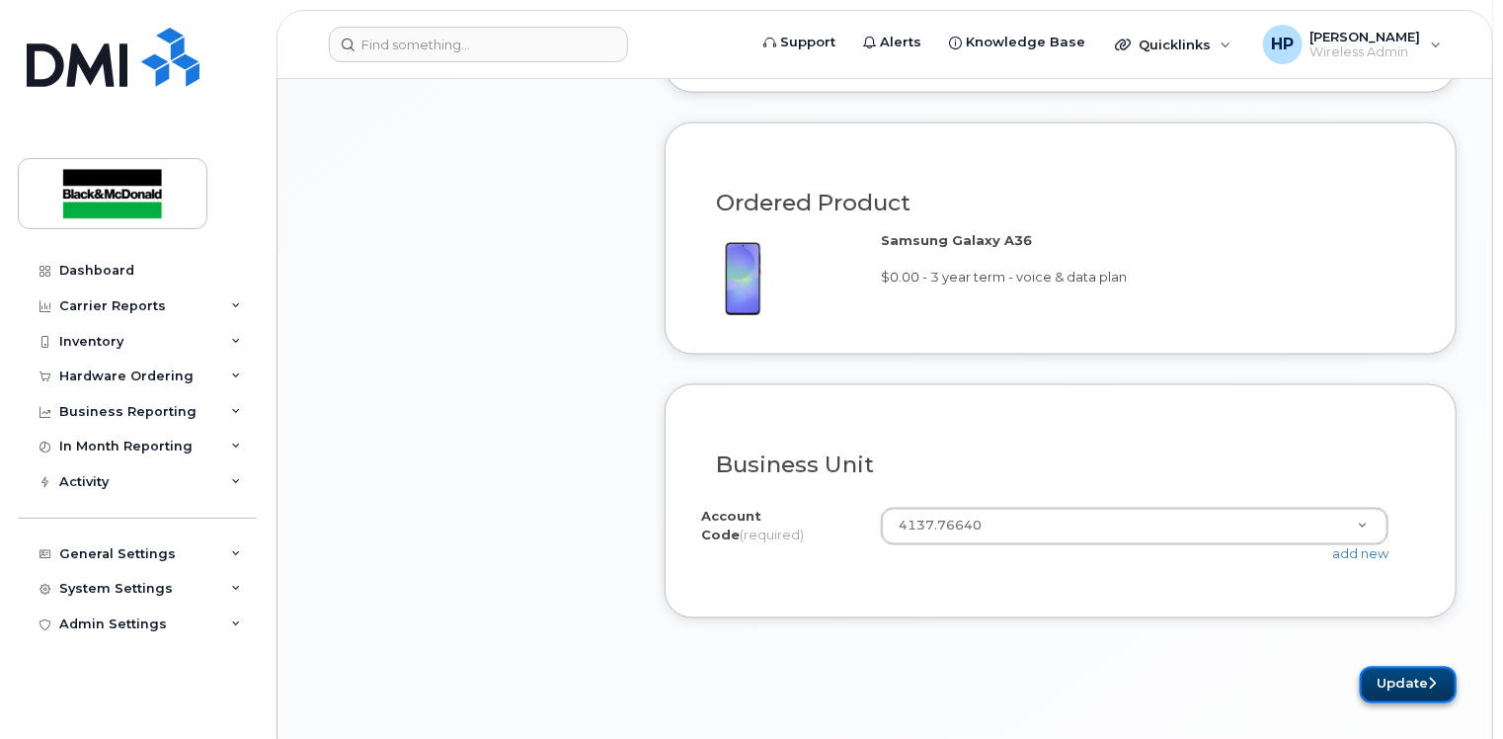
click at [1390, 678] on button "Update" at bounding box center [1408, 685] width 97 height 37
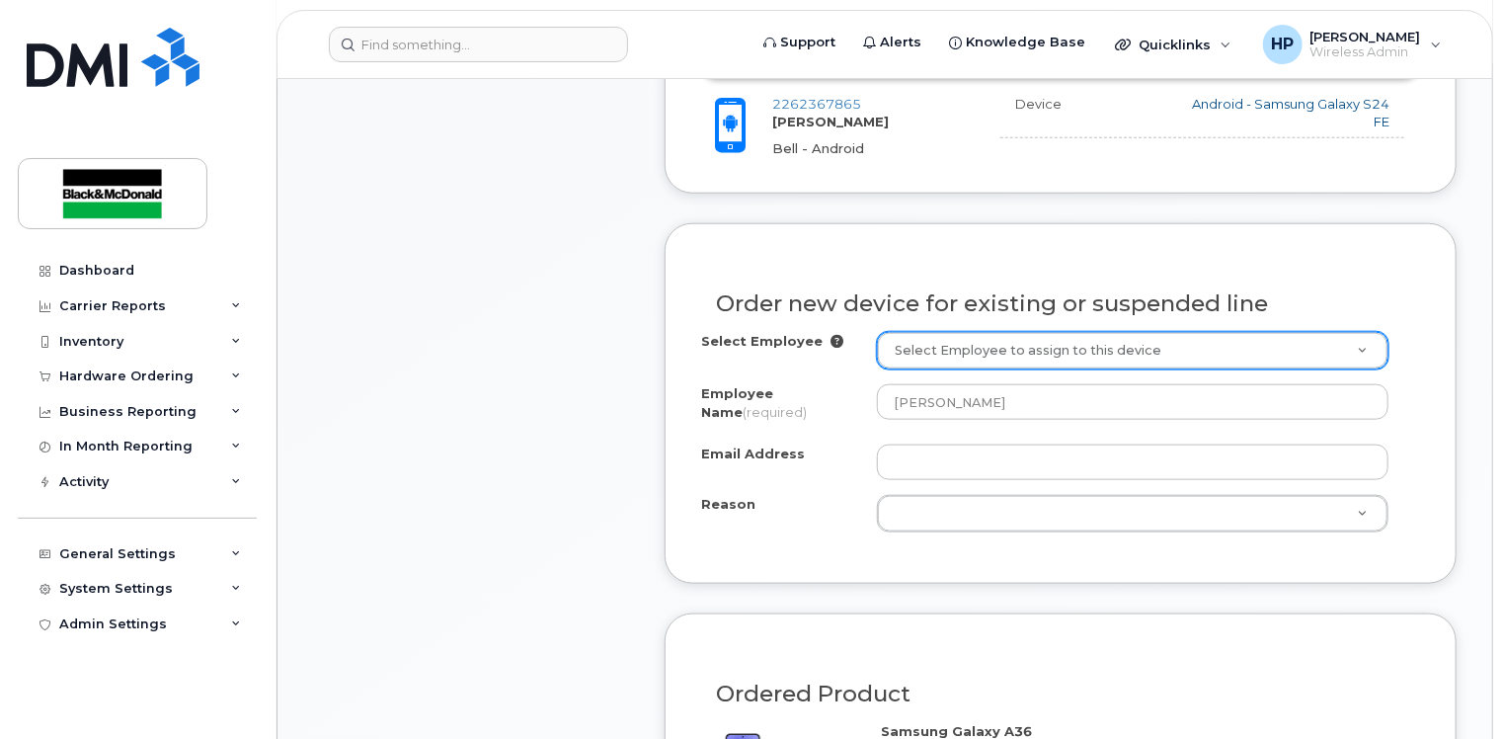
scroll to position [1009, 0]
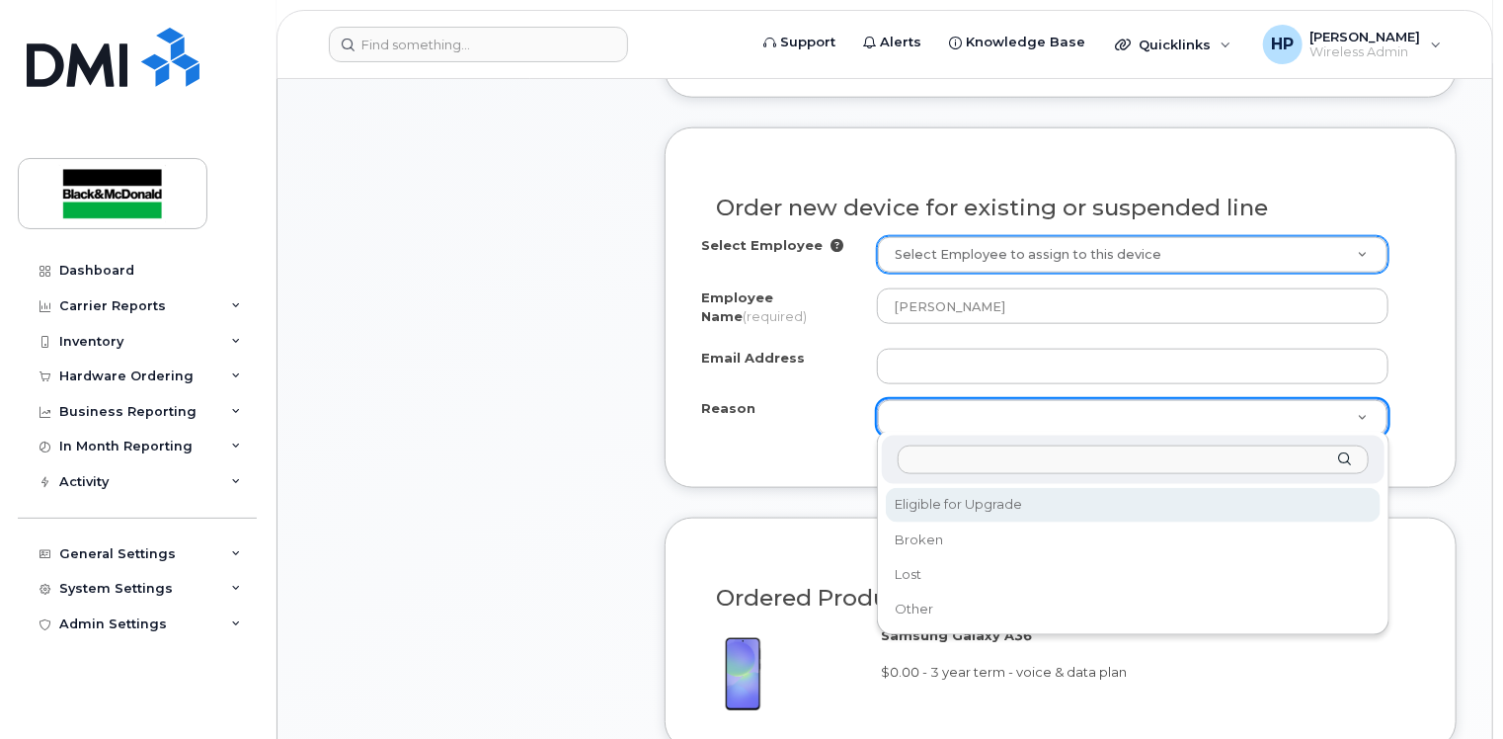
select select "eligible_for_upgrade"
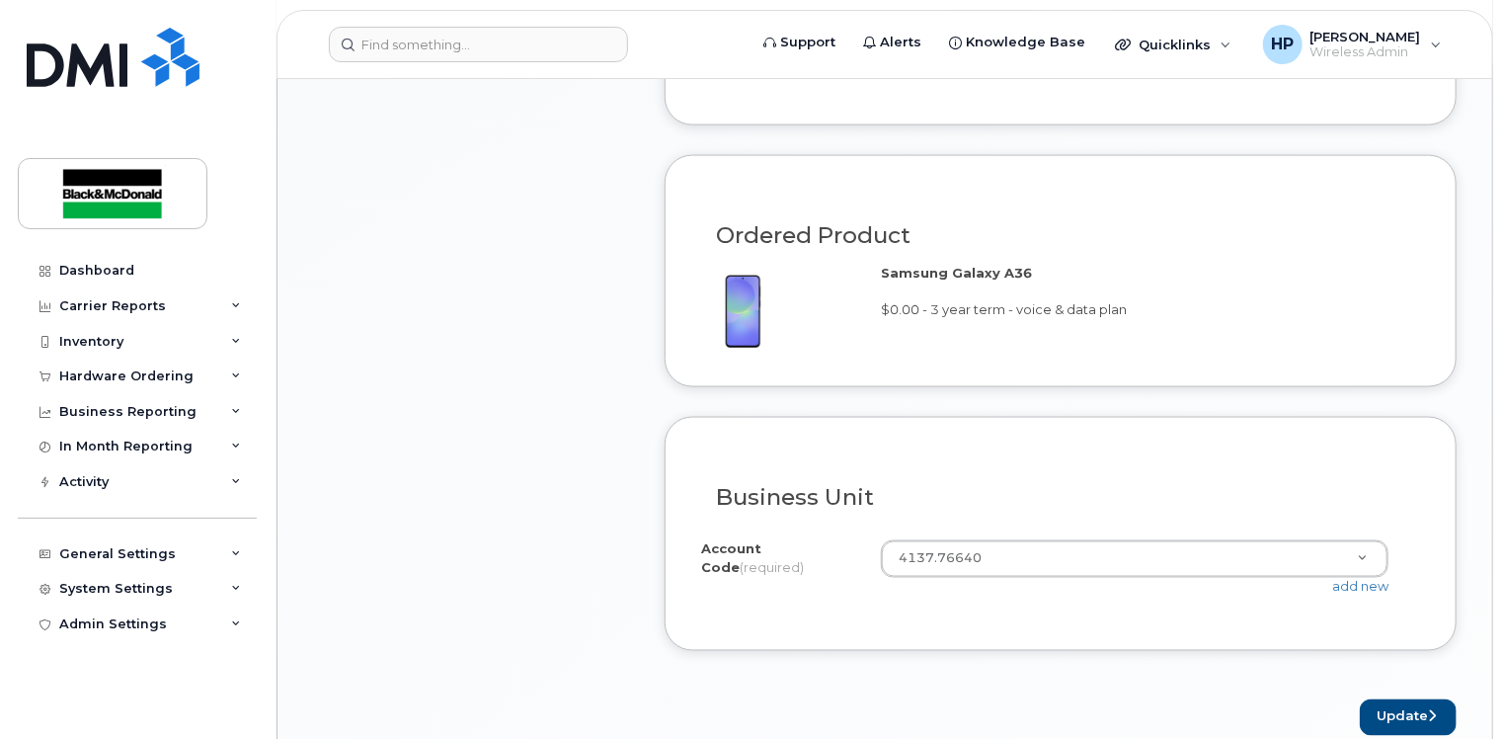
scroll to position [1502, 0]
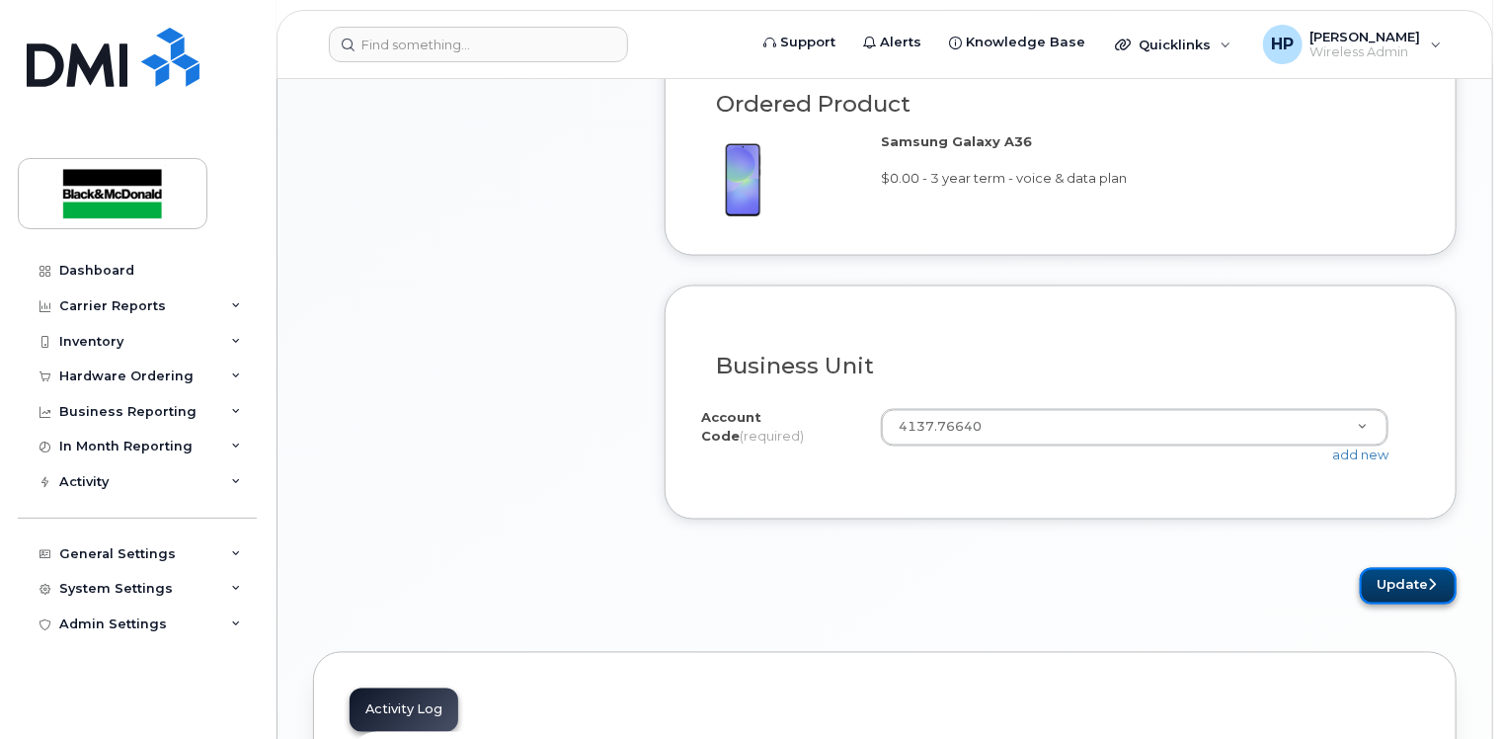
click at [1393, 584] on button "Update" at bounding box center [1408, 586] width 97 height 37
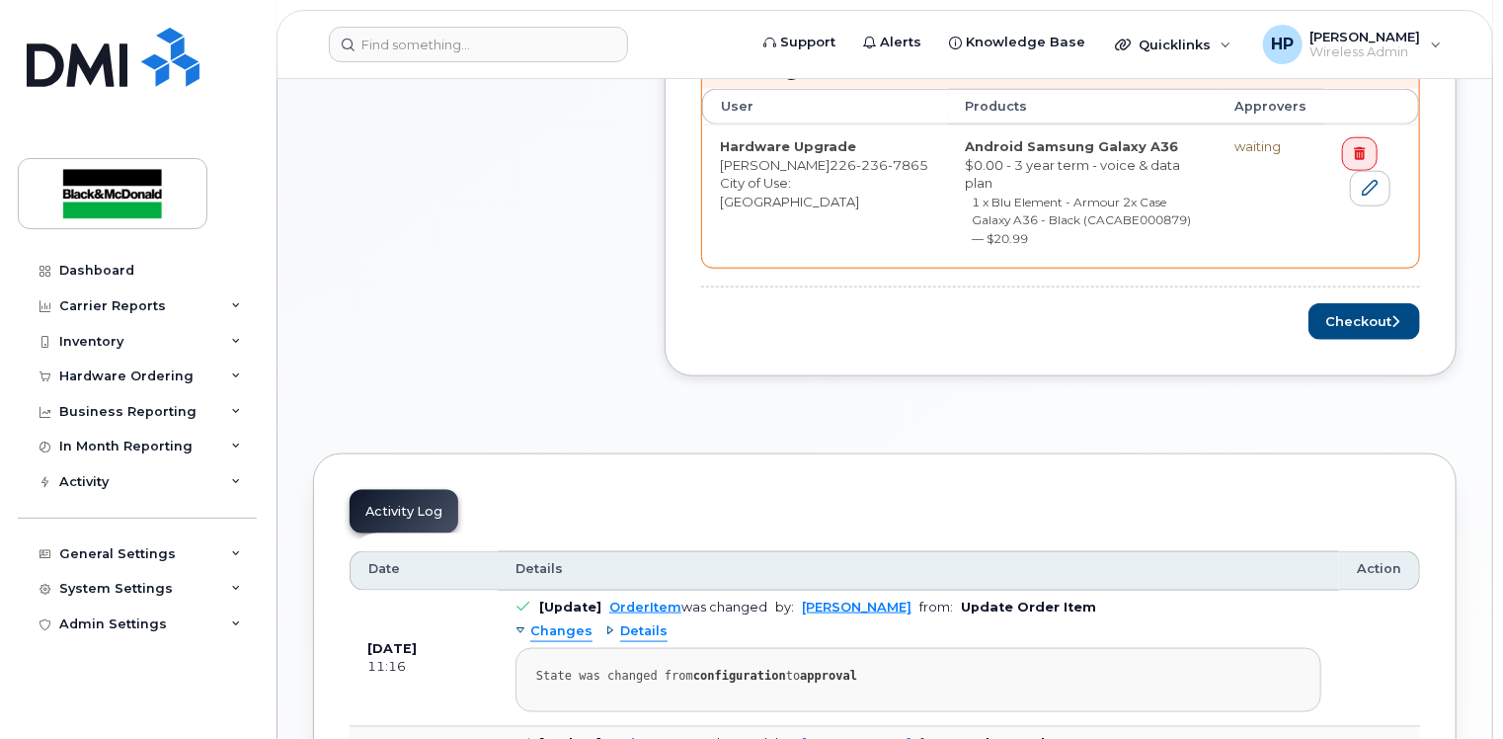
scroll to position [988, 0]
click at [1326, 302] on button "Checkout" at bounding box center [1365, 320] width 112 height 37
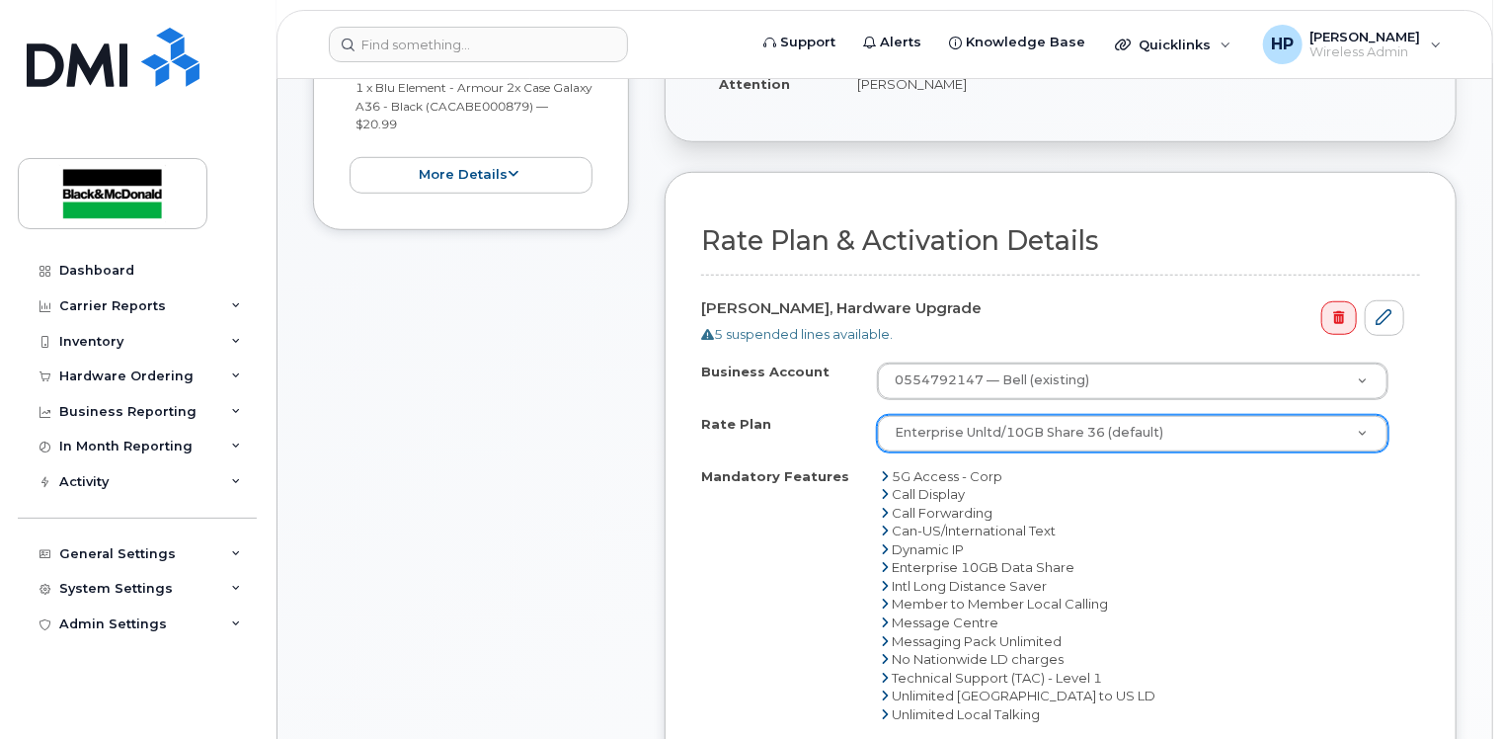
scroll to position [988, 0]
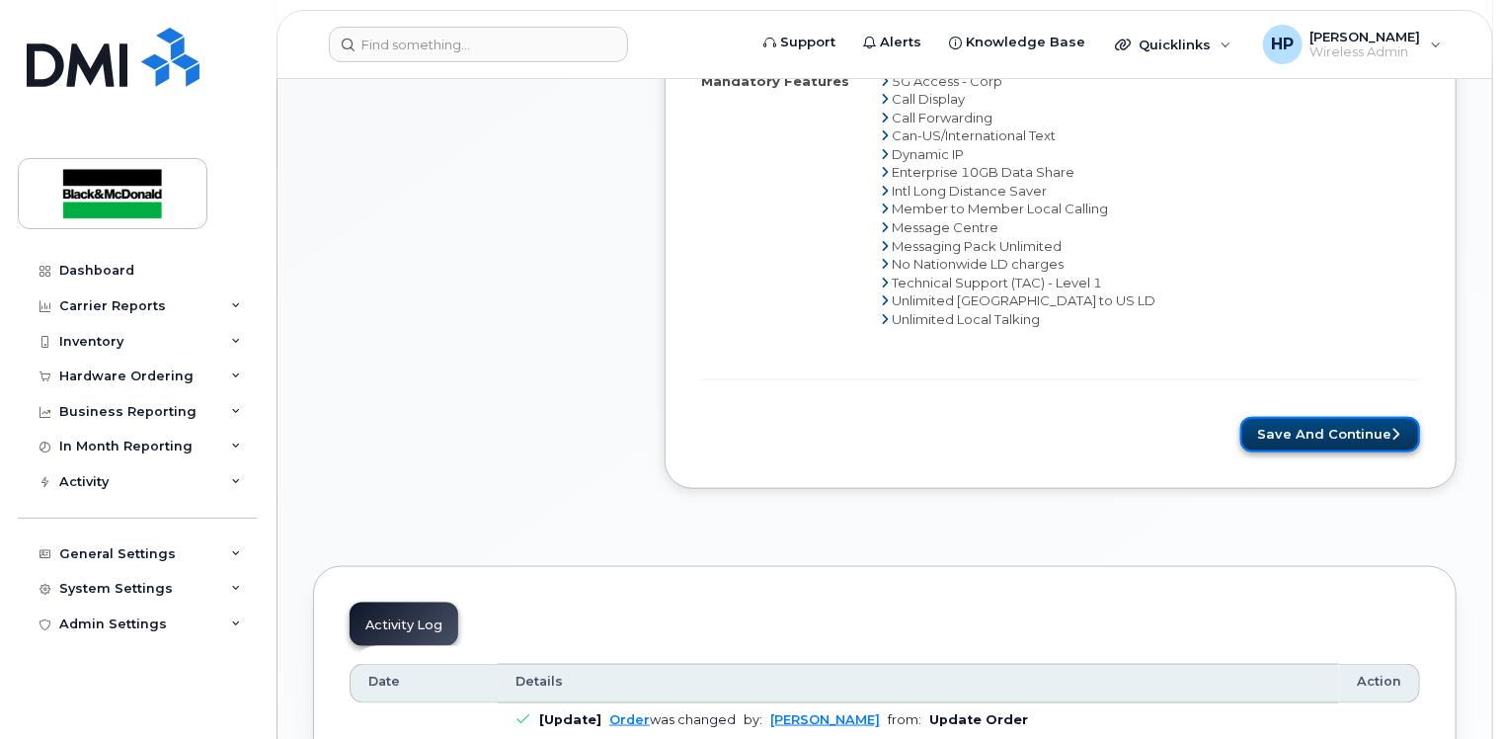
click at [1340, 417] on button "Save and Continue" at bounding box center [1331, 435] width 180 height 37
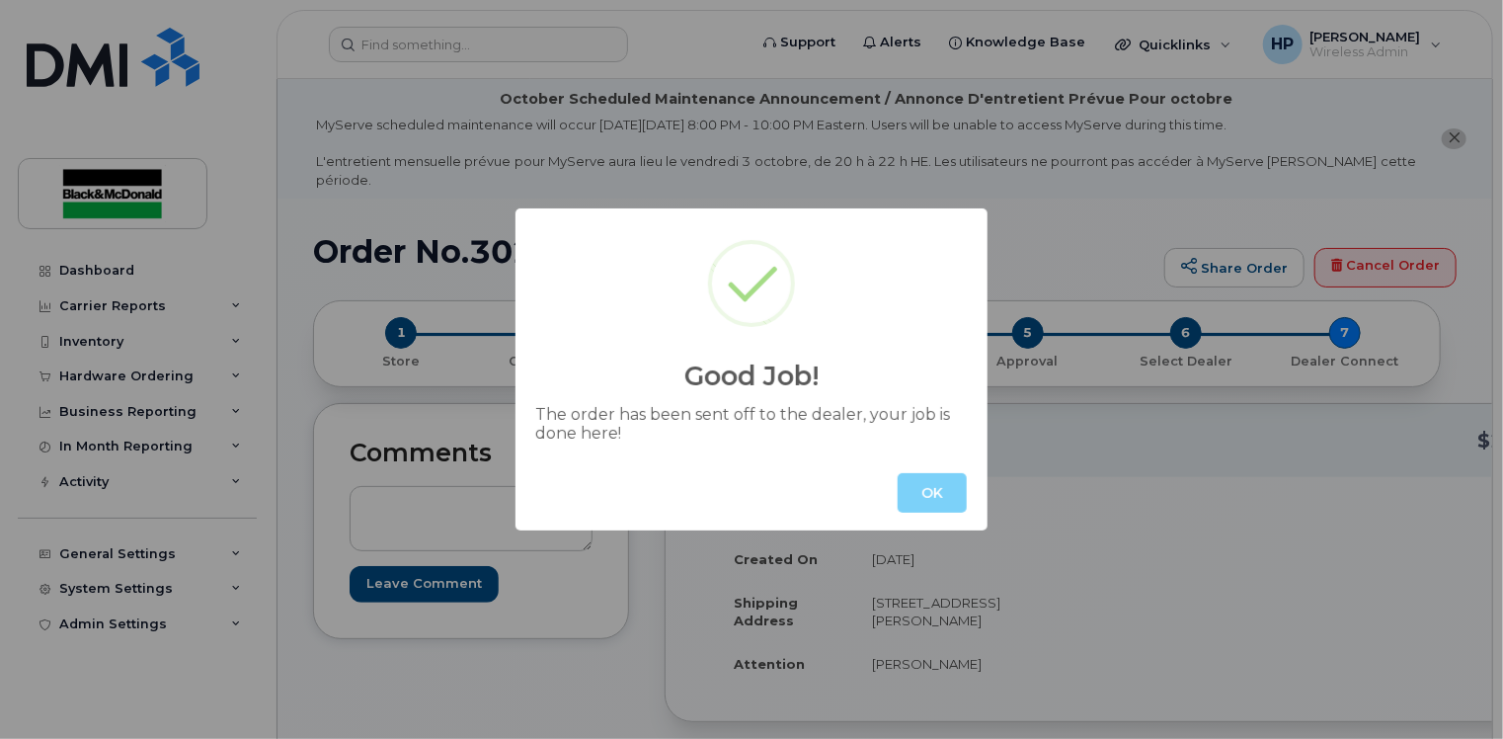
click at [936, 483] on button "OK" at bounding box center [932, 493] width 69 height 40
